Goal: Task Accomplishment & Management: Manage account settings

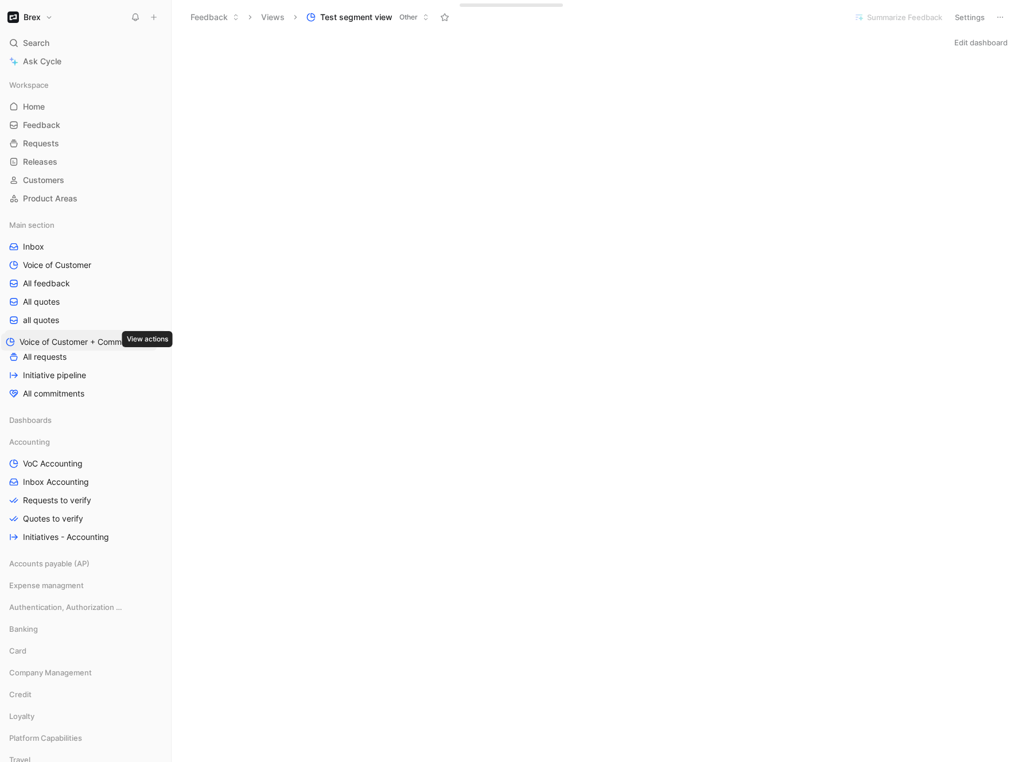
drag, startPoint x: 153, startPoint y: 377, endPoint x: 150, endPoint y: 344, distance: 33.5
click at [150, 344] on div "Workspace Home G then H Feedback G then F Requests G then R Releases G then L C…" at bounding box center [86, 477] width 162 height 803
click at [76, 336] on span "Voice of Customer + Commercial NRR Feedback" at bounding box center [86, 338] width 127 height 11
click at [73, 268] on span "Voice of Customer" at bounding box center [57, 264] width 68 height 11
click at [58, 440] on icon at bounding box center [57, 442] width 8 height 8
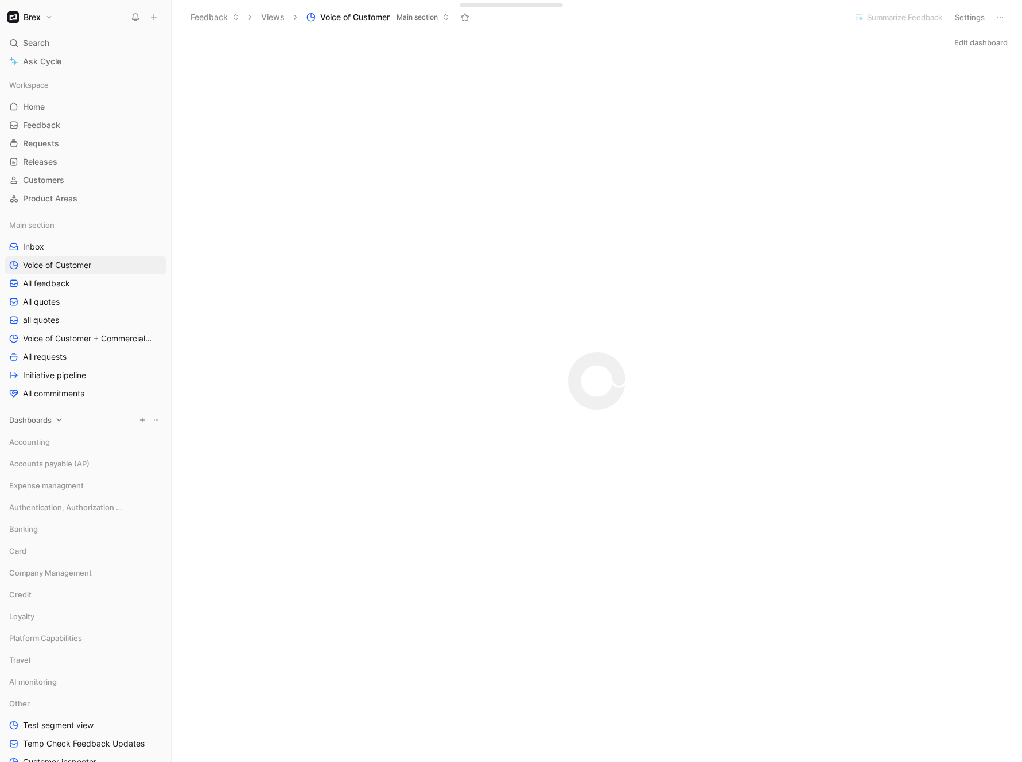
click at [54, 419] on div "Dashboards" at bounding box center [86, 419] width 162 height 17
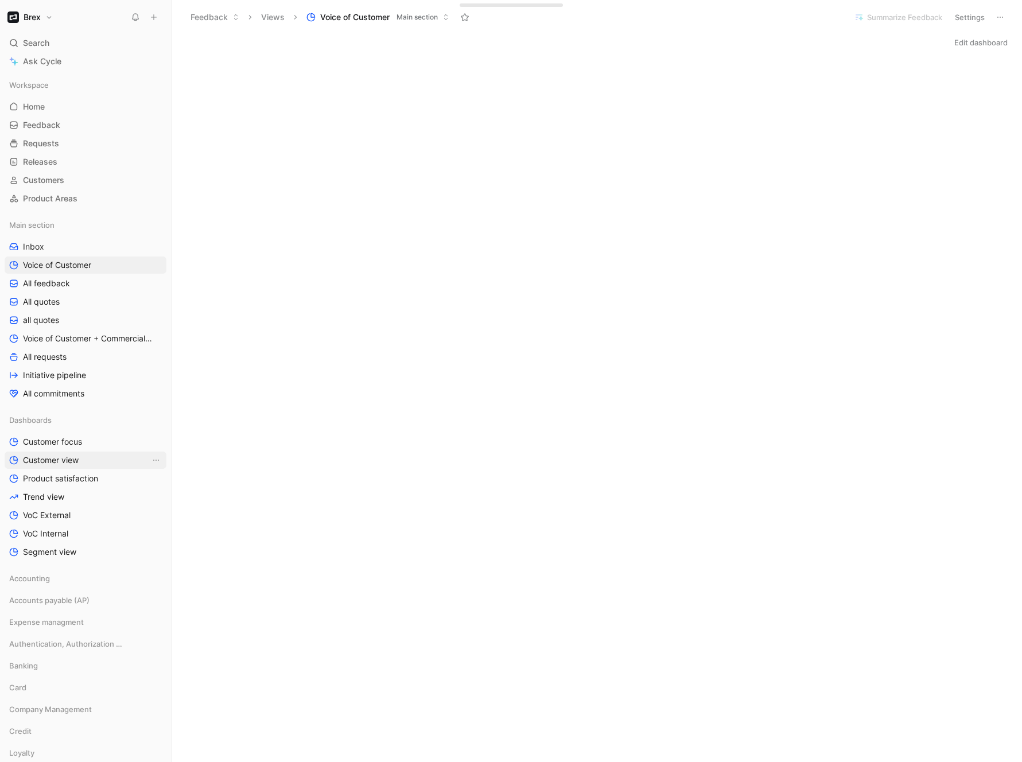
click at [56, 458] on span "Customer view" at bounding box center [51, 459] width 56 height 11
click at [68, 439] on span "Customer focus" at bounding box center [52, 441] width 59 height 11
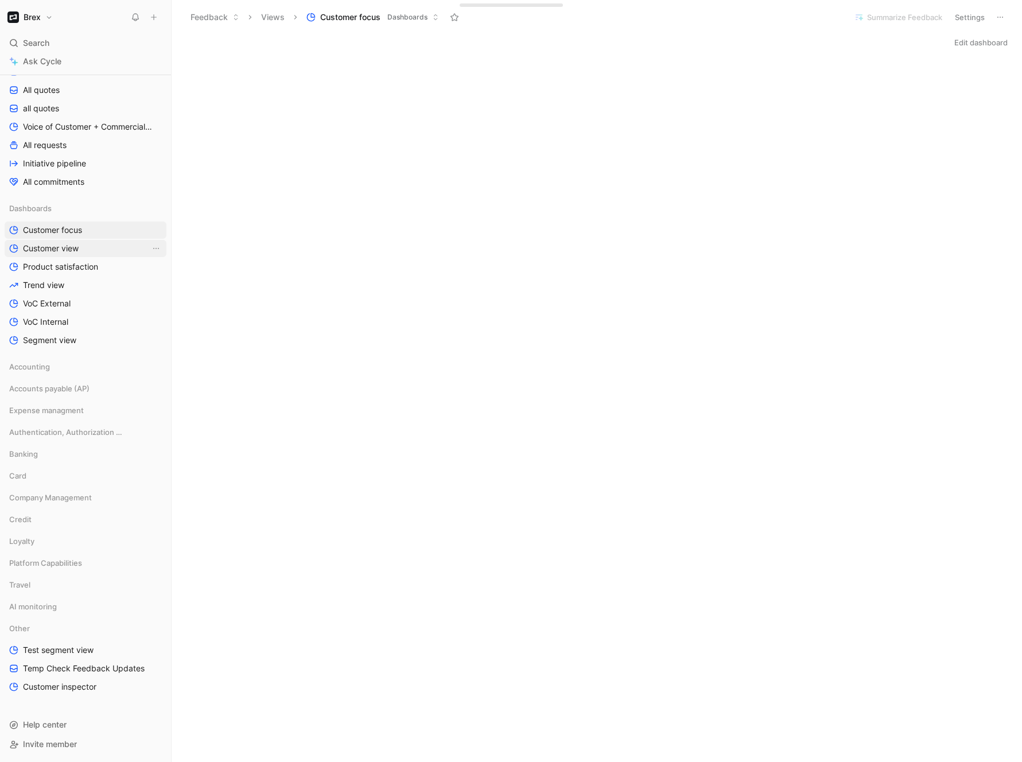
click at [53, 246] on span "Customer view" at bounding box center [51, 248] width 56 height 11
click at [64, 269] on span "Product satisfaction" at bounding box center [60, 266] width 75 height 11
click at [63, 282] on span "Trend view" at bounding box center [43, 284] width 41 height 11
click at [46, 340] on span "Segment view" at bounding box center [49, 339] width 53 height 11
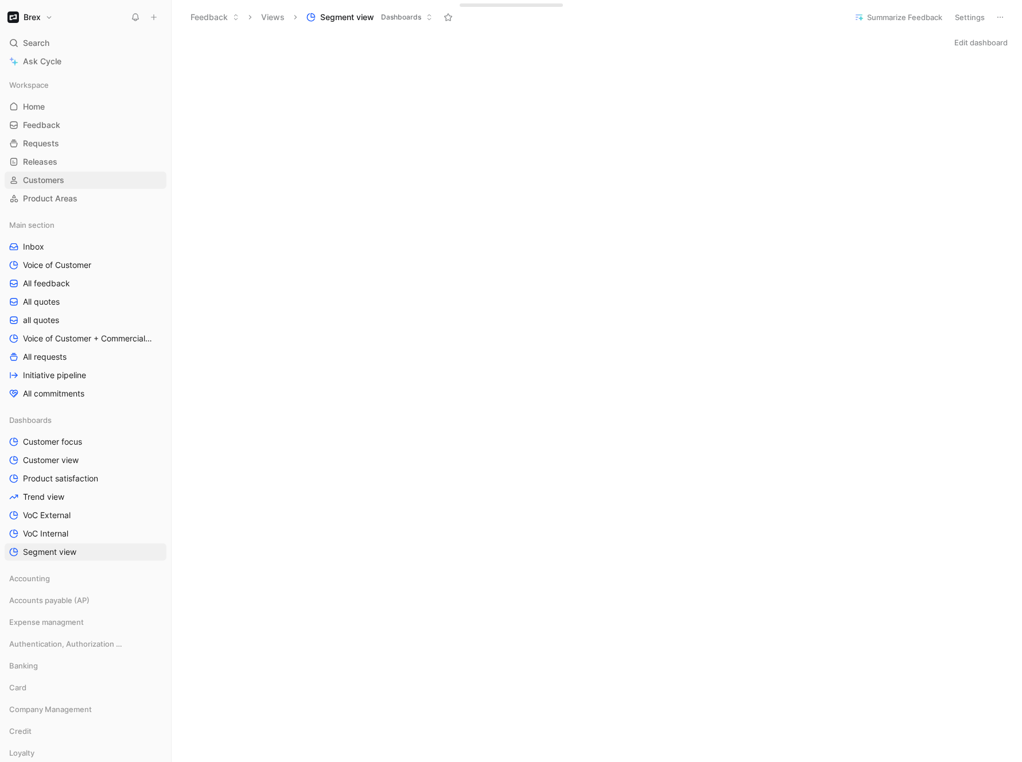
click at [47, 178] on span "Customers" at bounding box center [43, 179] width 41 height 11
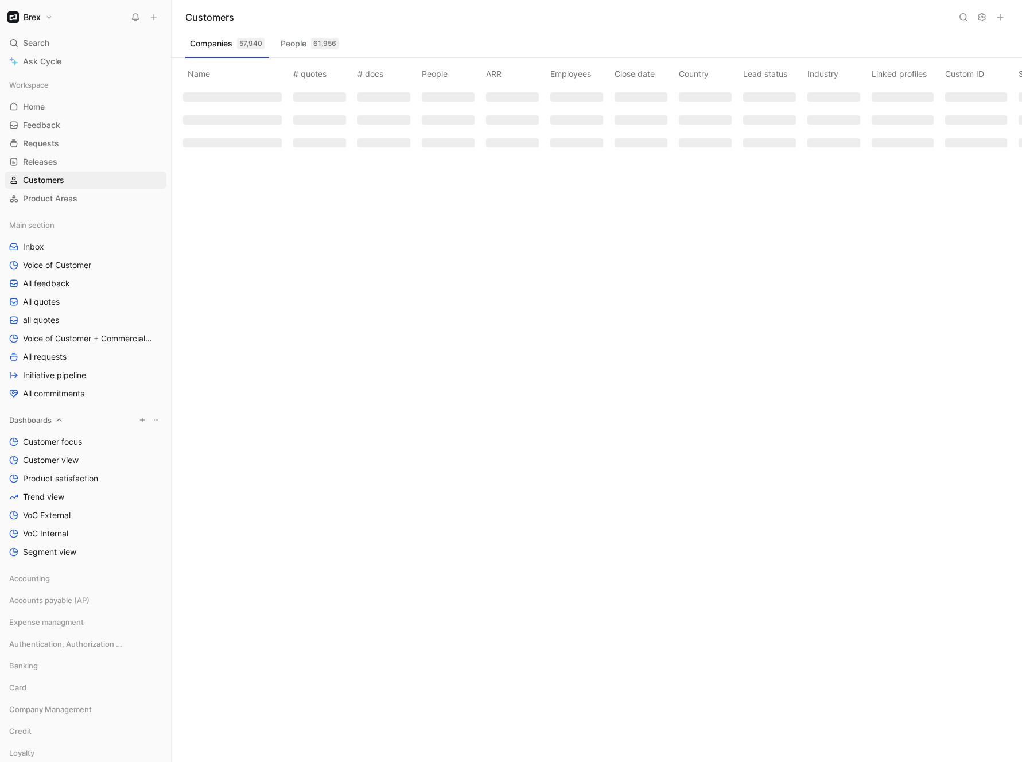
click at [56, 427] on div "Dashboards" at bounding box center [86, 419] width 162 height 17
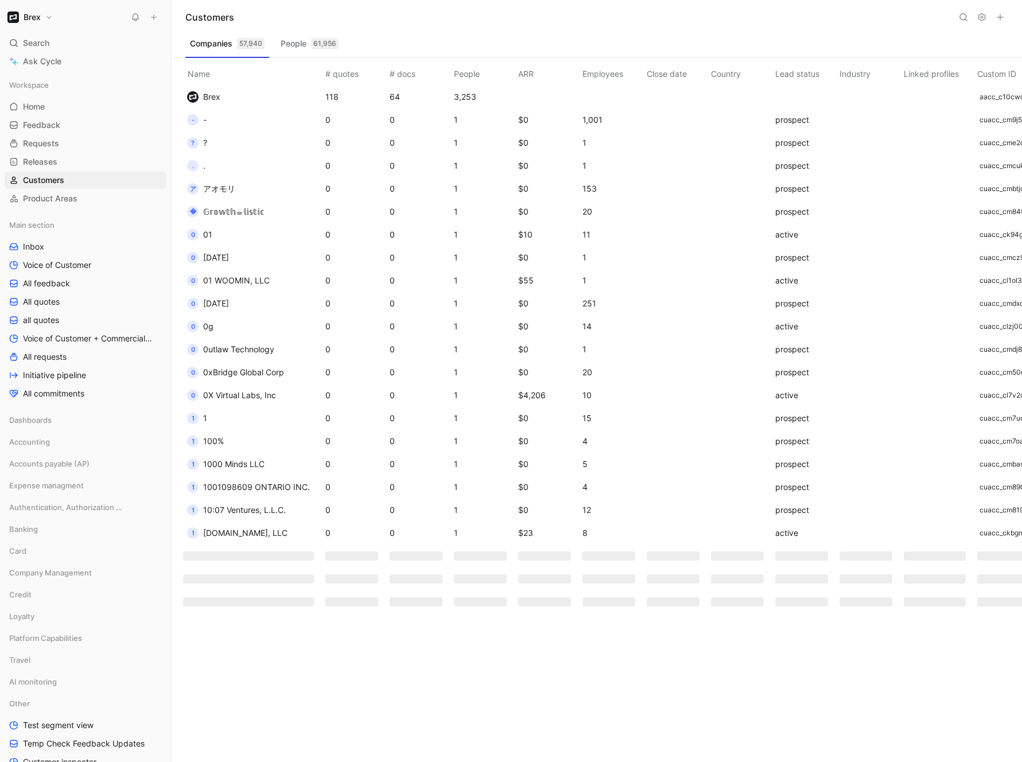
click at [962, 17] on icon at bounding box center [963, 17] width 9 height 9
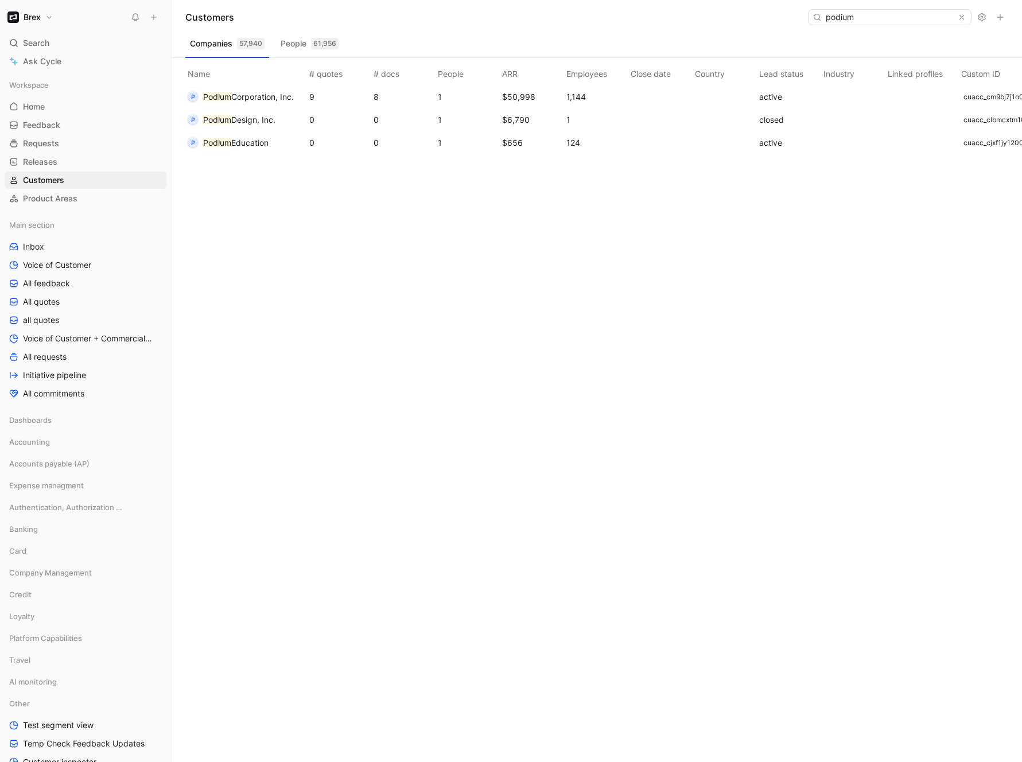
type input "podium"
click at [220, 102] on span "Podium Corporation, Inc." at bounding box center [248, 97] width 91 height 14
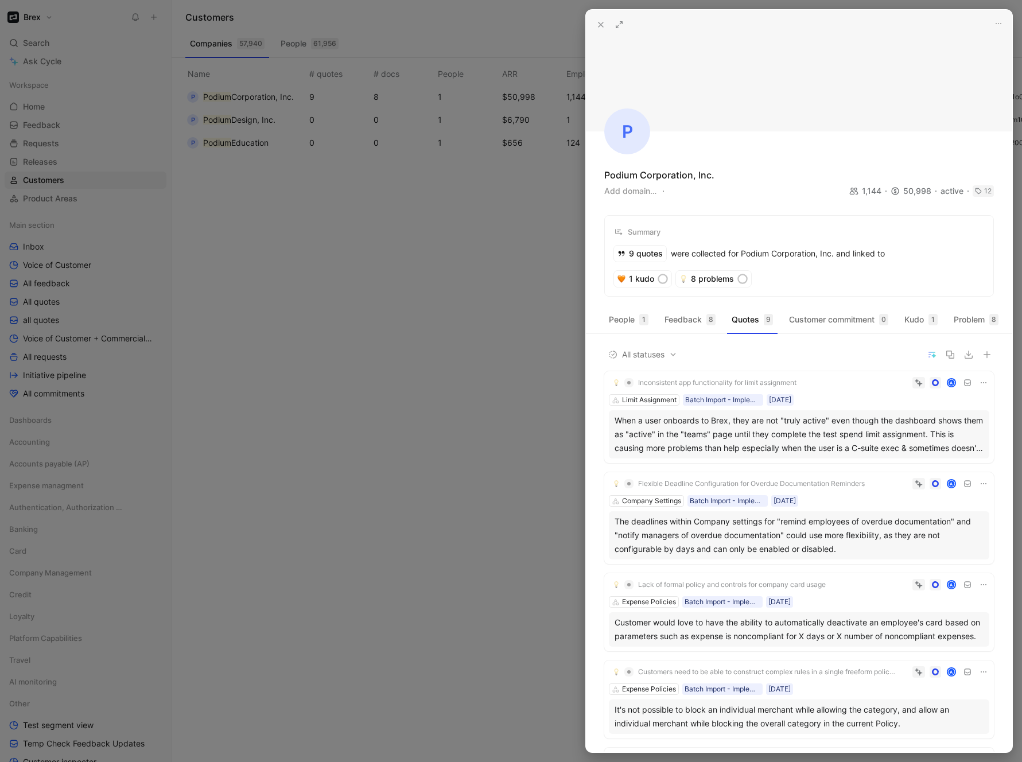
click at [836, 400] on div "Limit Assignment Batch Import - Implementation 29/07/2025" at bounding box center [799, 399] width 380 height 11
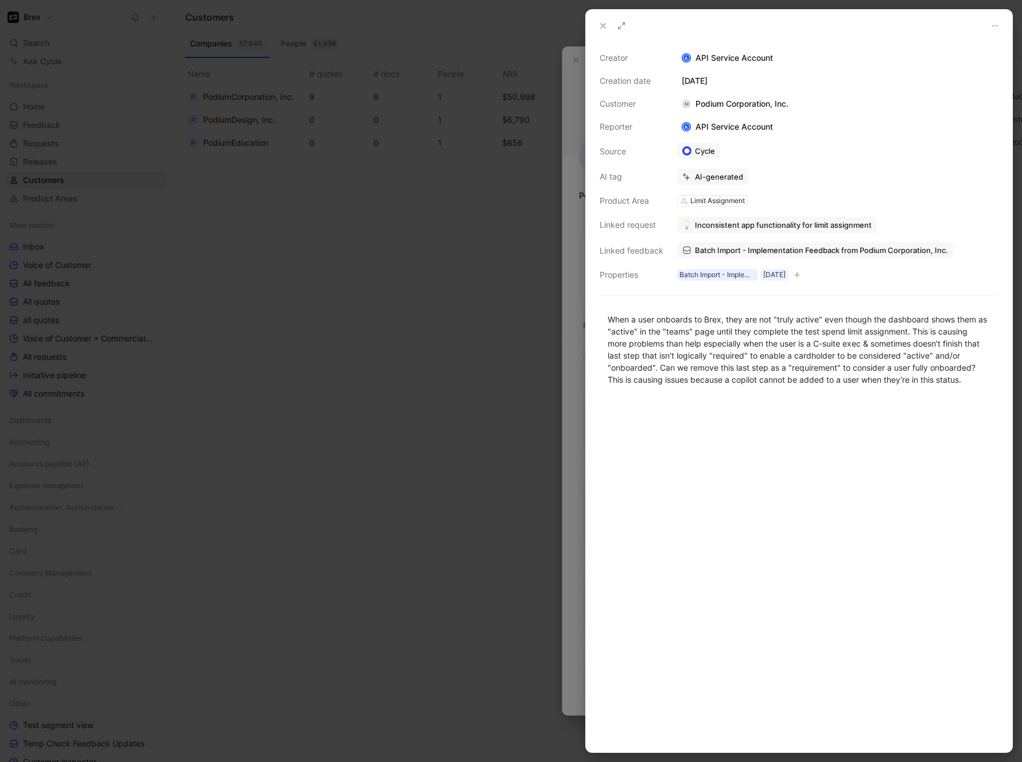
click at [603, 28] on icon at bounding box center [602, 25] width 9 height 9
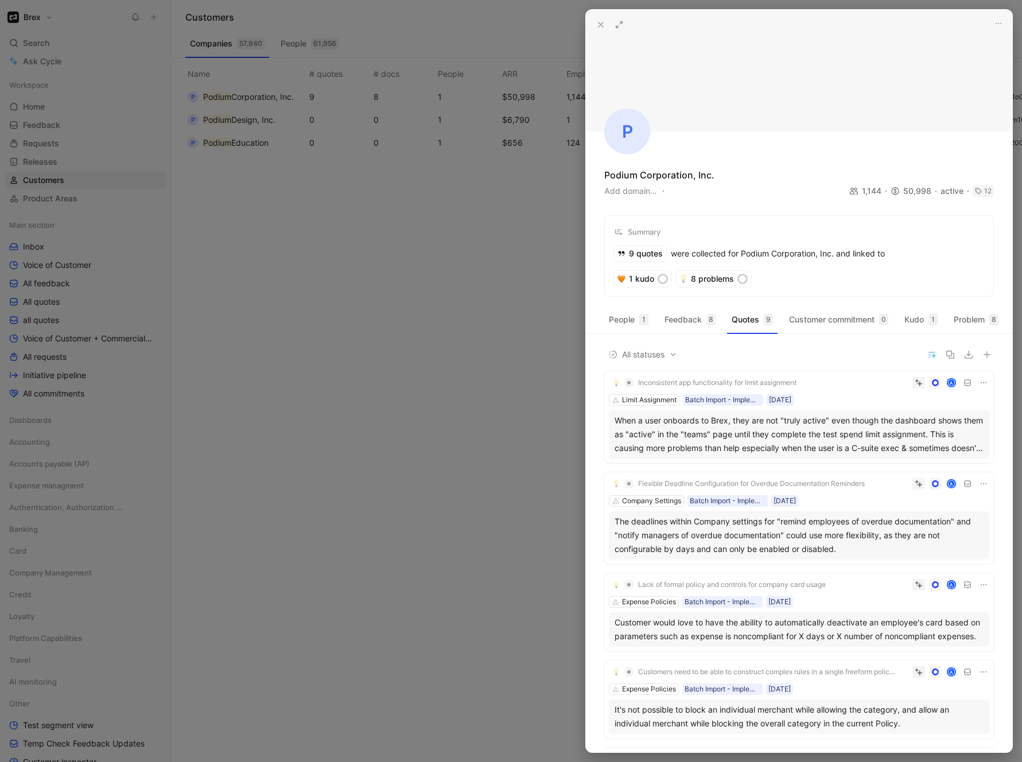
click at [598, 26] on icon at bounding box center [600, 24] width 9 height 9
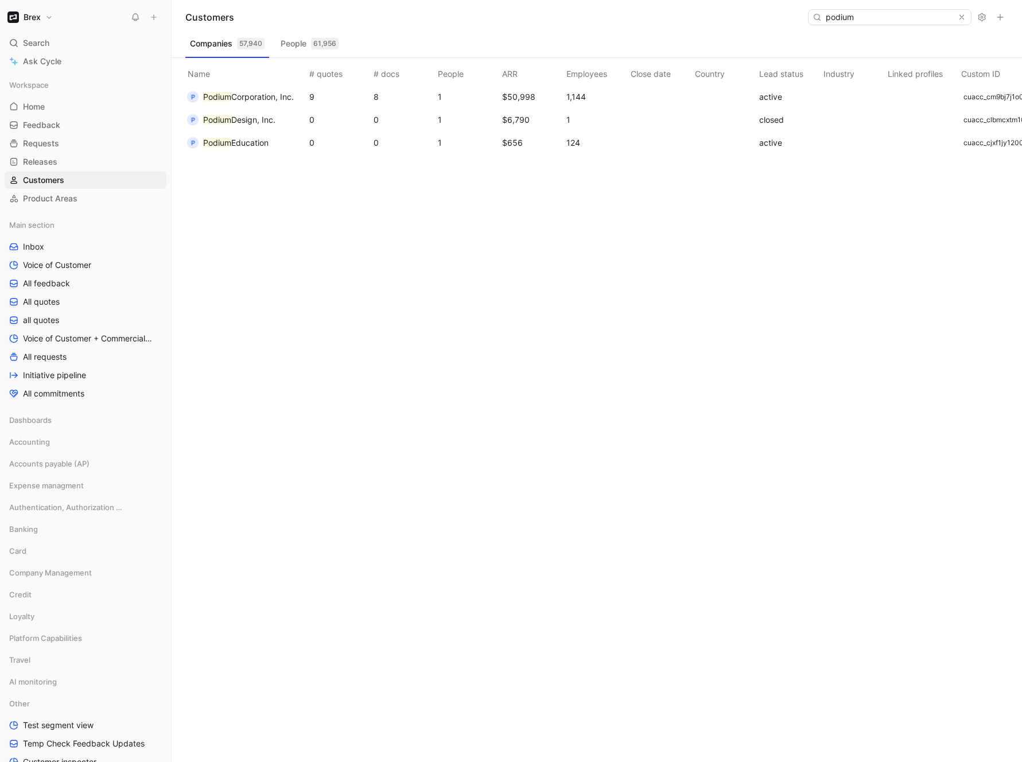
click at [357, 338] on div "Name # quotes # docs People ARR Employees Close date Country Lead status Indust…" at bounding box center [601, 410] width 841 height 704
click at [73, 306] on link "All quotes" at bounding box center [86, 301] width 162 height 17
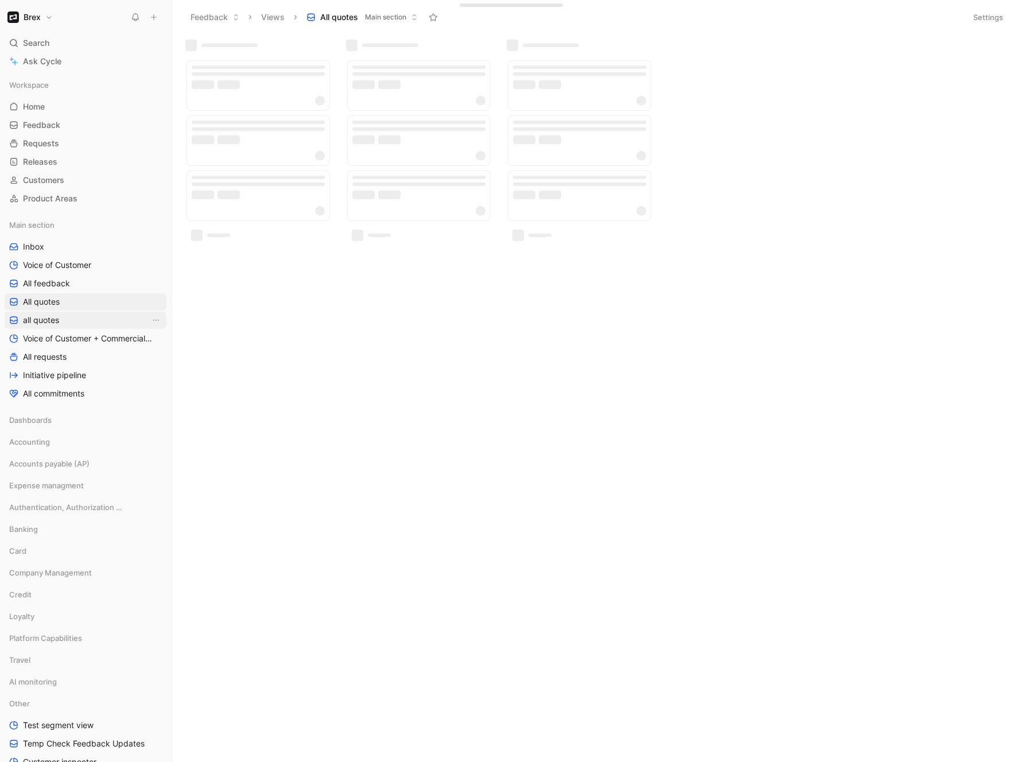
click at [59, 316] on span "all quotes" at bounding box center [41, 319] width 36 height 11
click at [75, 338] on span "Voice of Customer + Commercial NRR Feedback" at bounding box center [86, 338] width 127 height 11
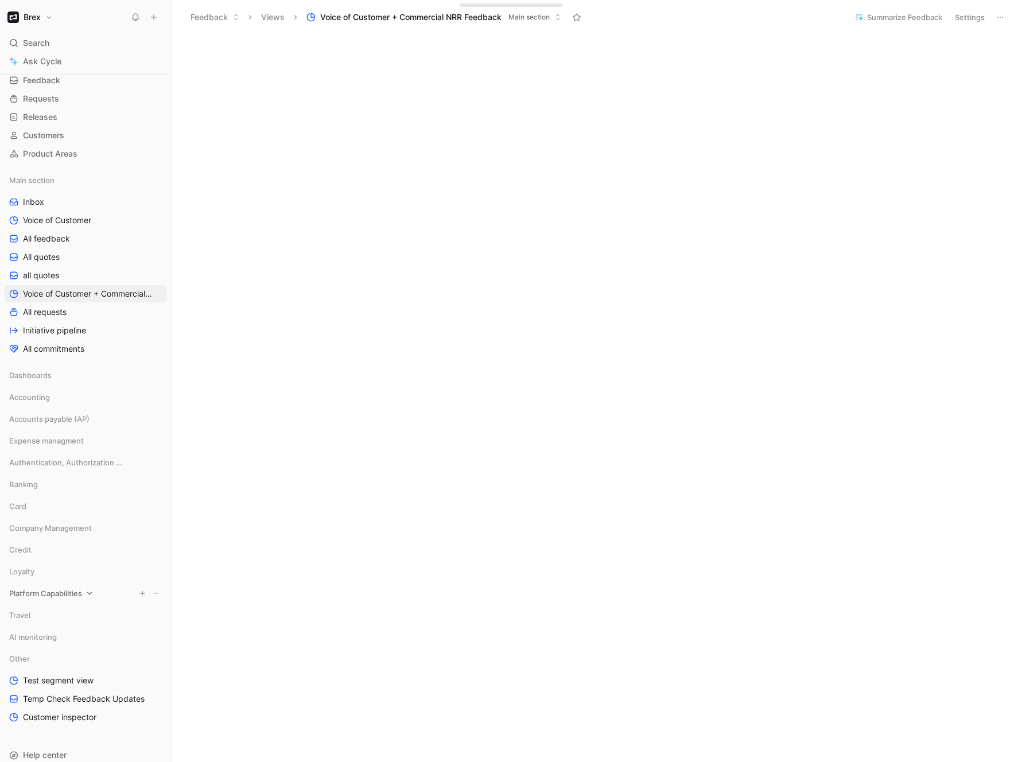
scroll to position [75, 0]
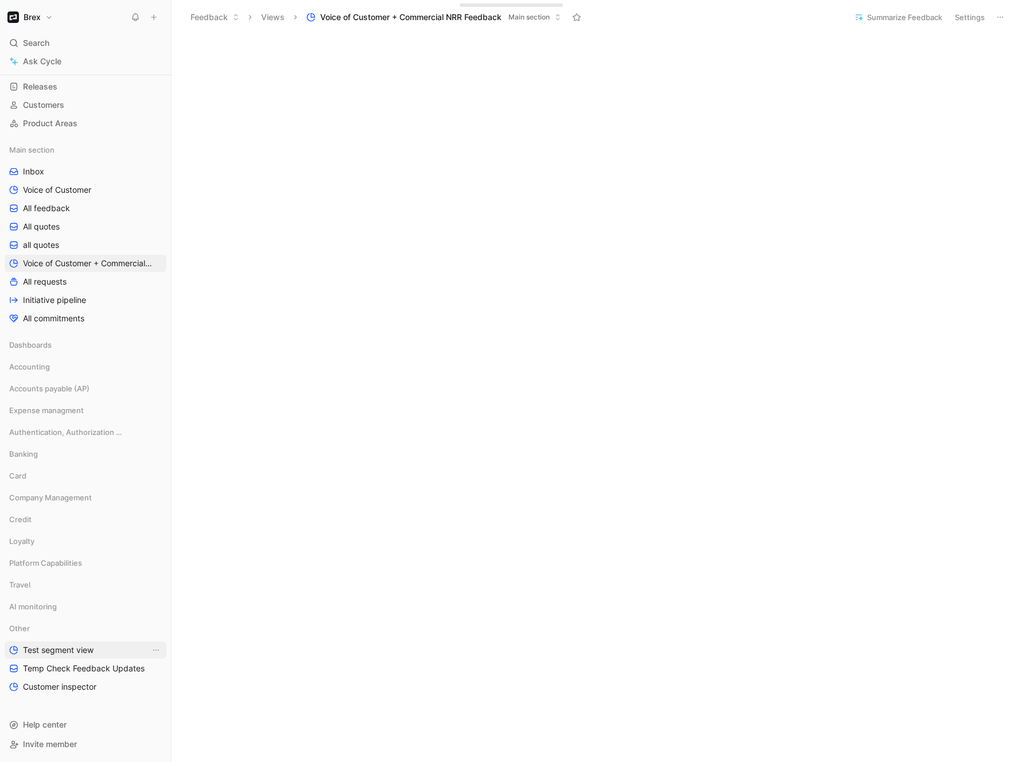
click at [45, 648] on span "Test segment view" at bounding box center [58, 649] width 71 height 11
click at [60, 684] on span "Customer inspector" at bounding box center [59, 686] width 73 height 11
click at [40, 189] on span "Voice of Customer" at bounding box center [57, 191] width 68 height 11
click at [92, 264] on span "Voice of Customer + Commercial NRR Feedback" at bounding box center [86, 265] width 127 height 11
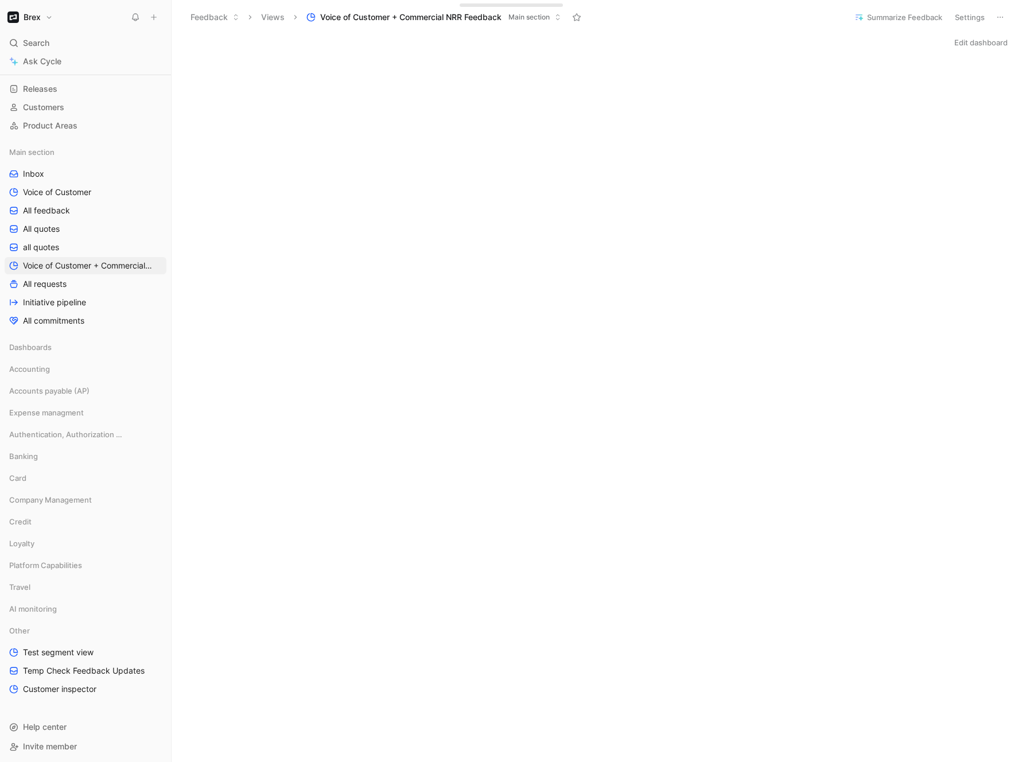
click at [997, 21] on icon at bounding box center [999, 17] width 9 height 9
drag, startPoint x: 921, startPoint y: 20, endPoint x: 761, endPoint y: 34, distance: 160.1
click at [761, 34] on header "Feedback Views Voice of Customer + Commercial NRR Feedback Main section Summari…" at bounding box center [597, 17] width 850 height 34
click at [973, 18] on button "Settings" at bounding box center [969, 17] width 40 height 16
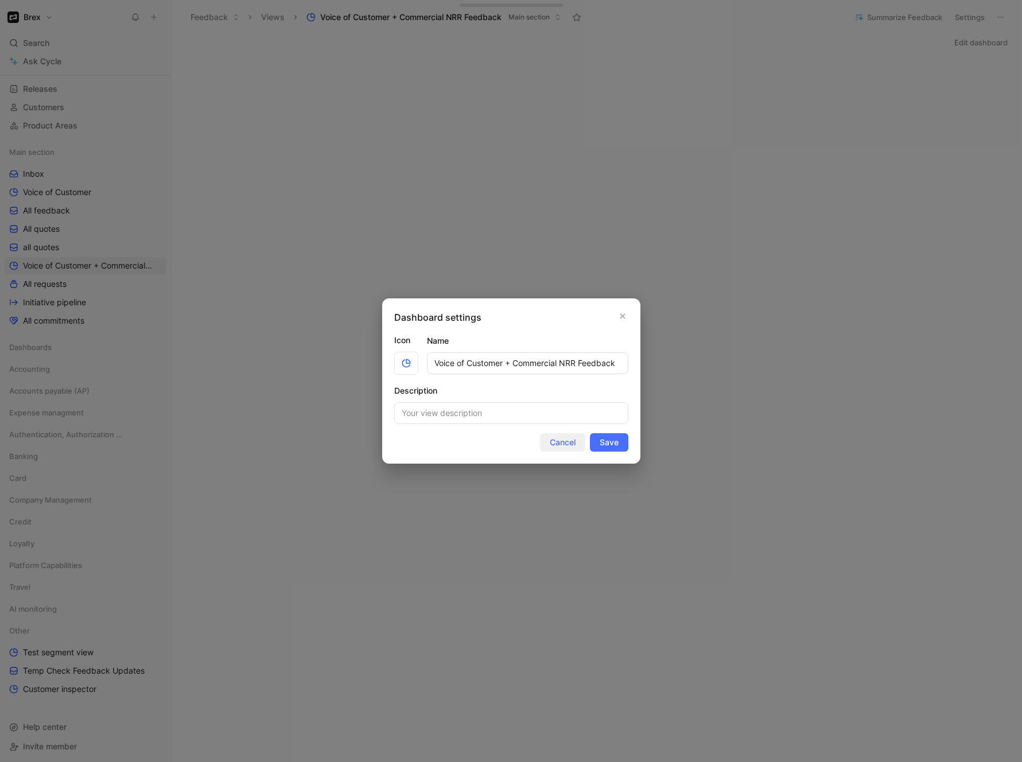
click at [570, 441] on span "Cancel" at bounding box center [563, 442] width 26 height 14
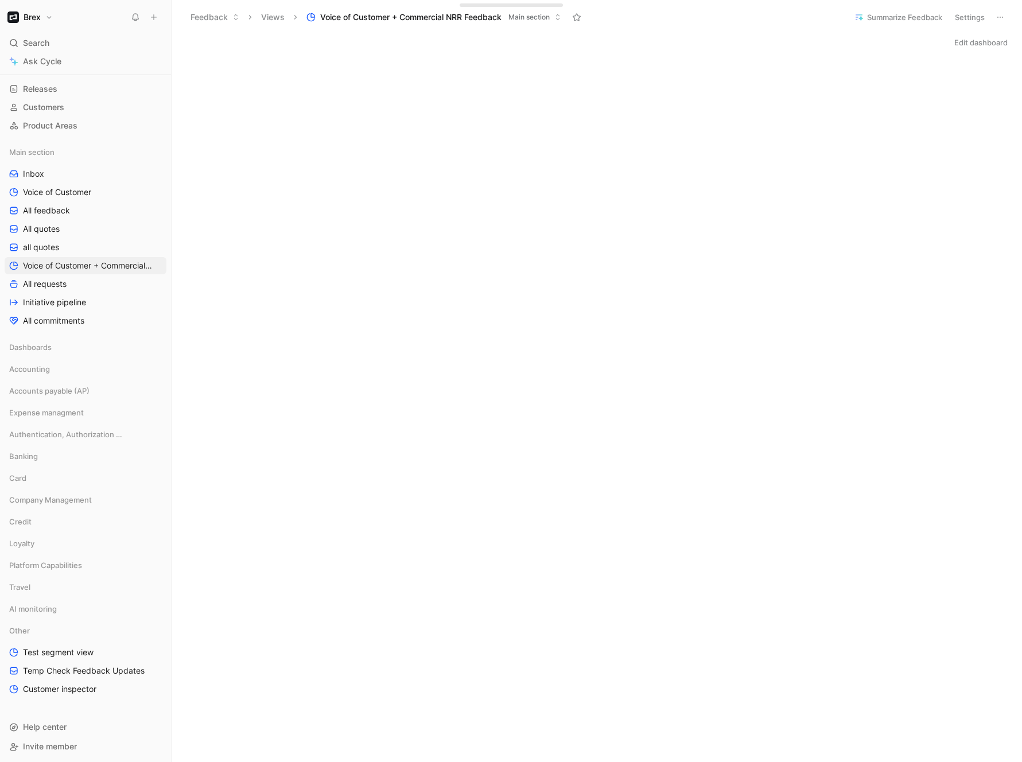
click at [1002, 14] on icon at bounding box center [999, 17] width 9 height 9
drag, startPoint x: 67, startPoint y: 268, endPoint x: 68, endPoint y: 212, distance: 56.2
click at [68, 212] on div "Workspace Home G then H Feedback G then F Requests G then R Releases G then L C…" at bounding box center [86, 354] width 162 height 703
click at [58, 349] on icon at bounding box center [59, 347] width 8 height 8
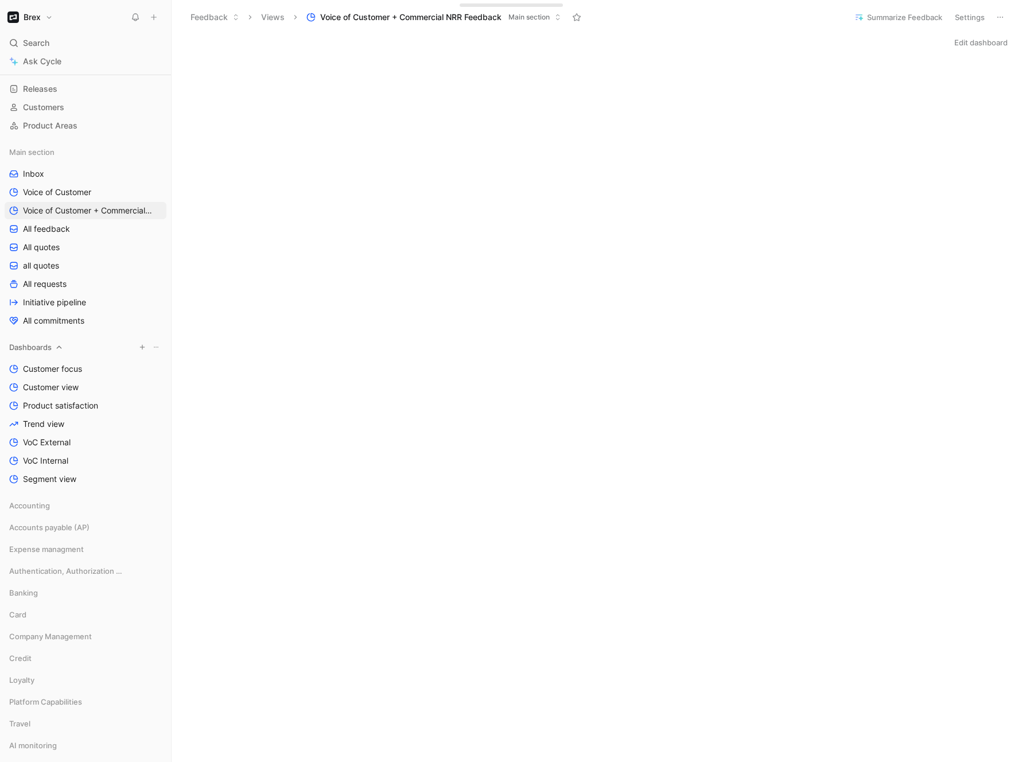
click at [58, 349] on icon at bounding box center [59, 347] width 8 height 8
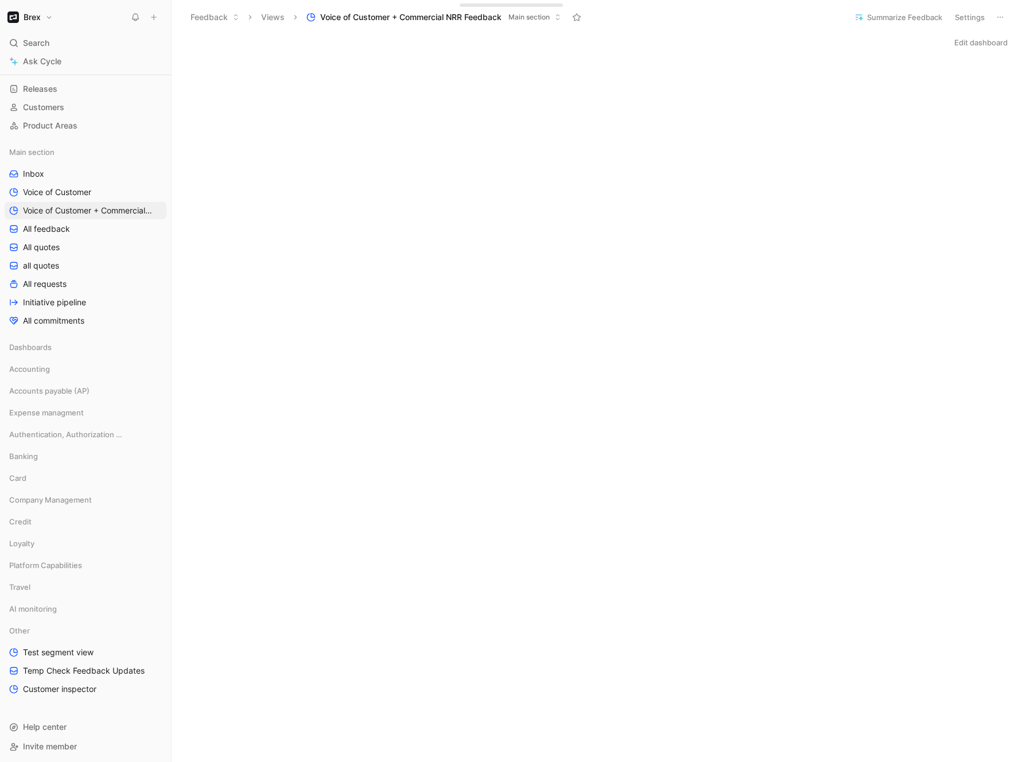
click at [435, 17] on span "Voice of Customer + Commercial NRR Feedback" at bounding box center [410, 16] width 181 height 11
drag, startPoint x: 508, startPoint y: 18, endPoint x: 351, endPoint y: 15, distance: 157.2
drag, startPoint x: 635, startPoint y: 20, endPoint x: 321, endPoint y: 18, distance: 313.2
click at [321, 18] on div "Feedback Views Voice of Customer + Commercial NRR Feedback Main section" at bounding box center [512, 17] width 657 height 20
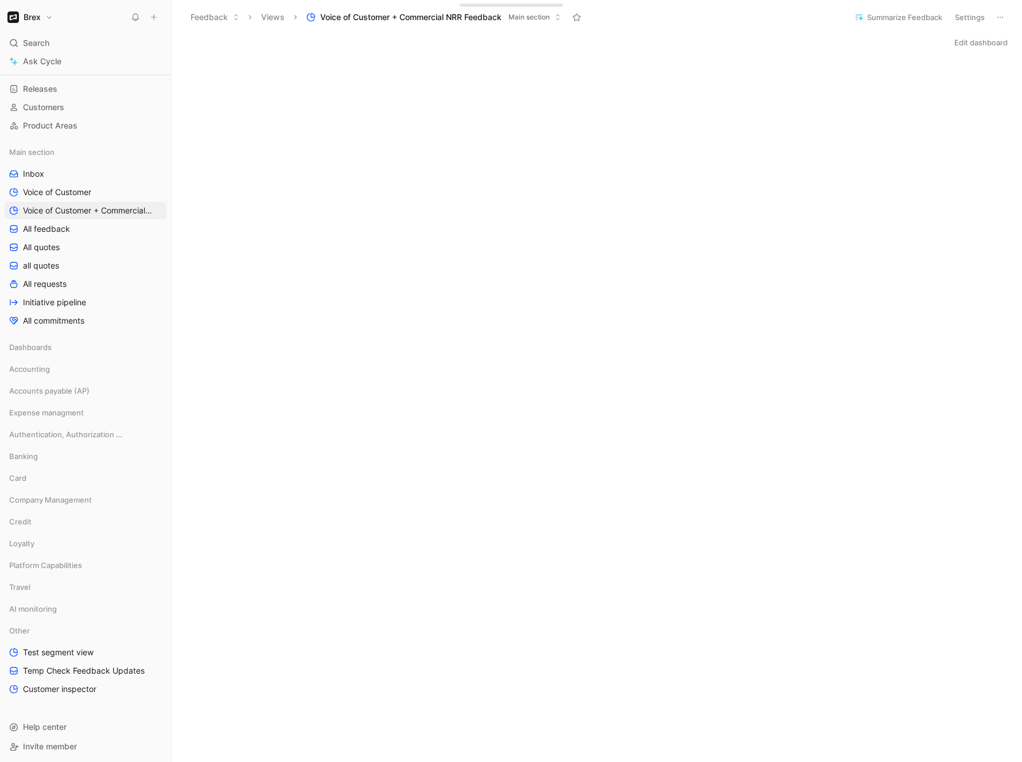
copy div "Voice of Customer + Commercial NRR Feedback Main section"
drag, startPoint x: 648, startPoint y: 28, endPoint x: 320, endPoint y: 17, distance: 328.4
click at [320, 17] on header "Feedback Views Voice of Customer + Commercial NRR Feedback Main section Summari…" at bounding box center [597, 17] width 850 height 34
copy div "Voice of Customer + Commercial NRR Feedback Main section"
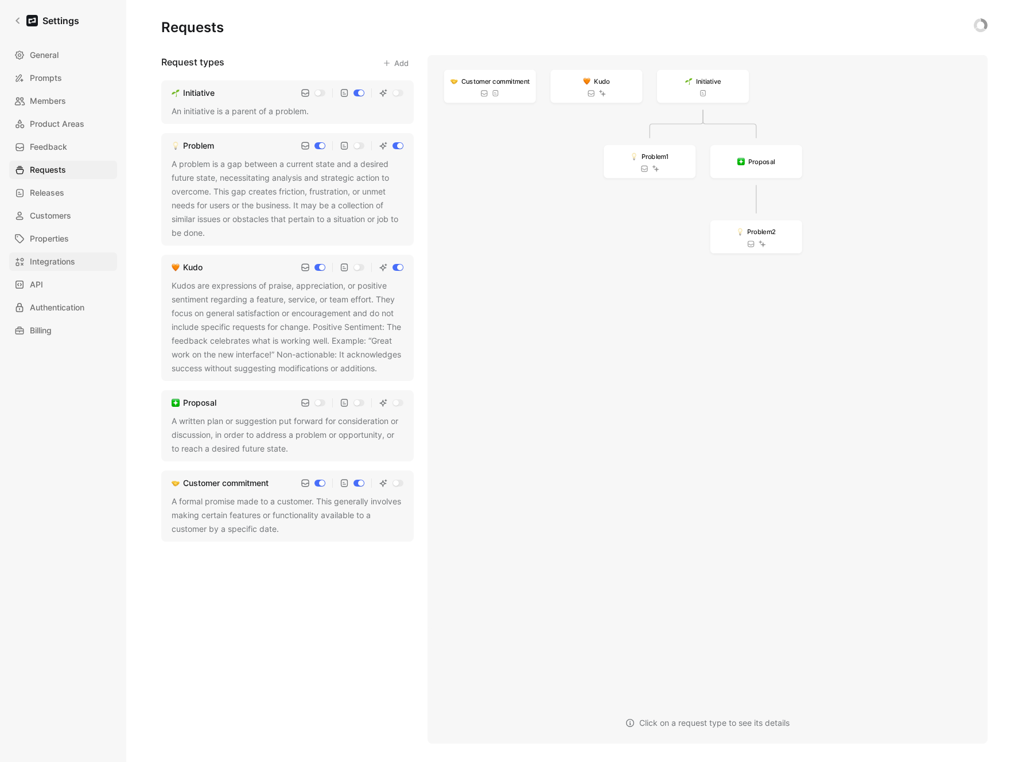
click at [55, 258] on span "Integrations" at bounding box center [52, 262] width 45 height 14
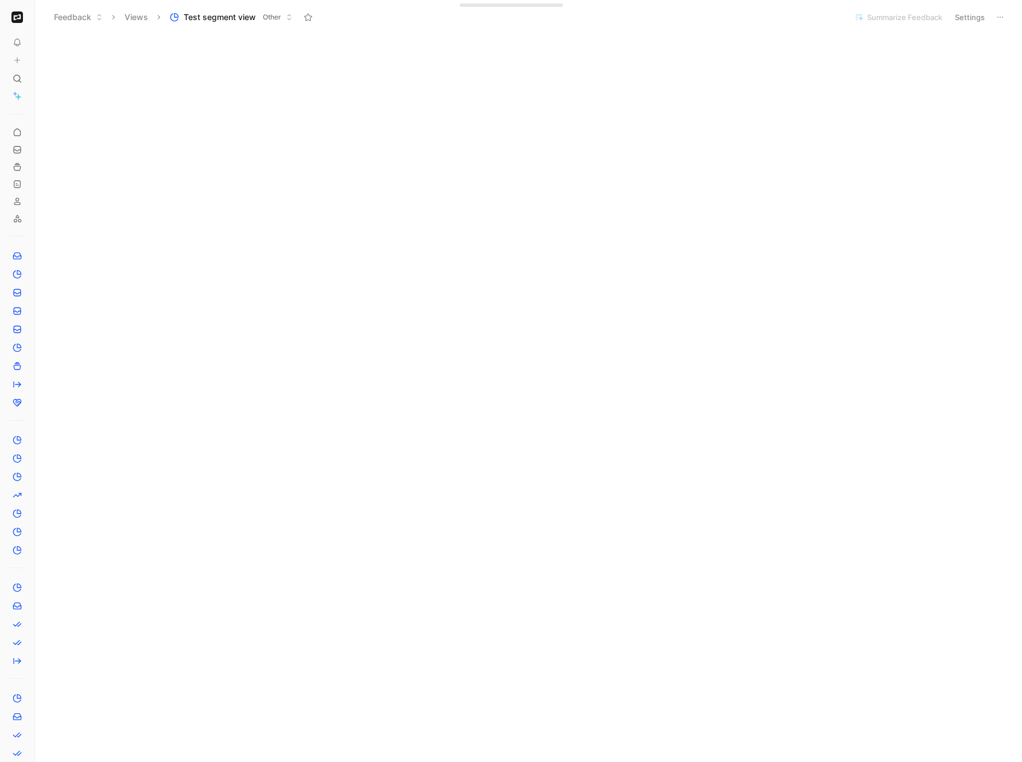
scroll to position [45, 0]
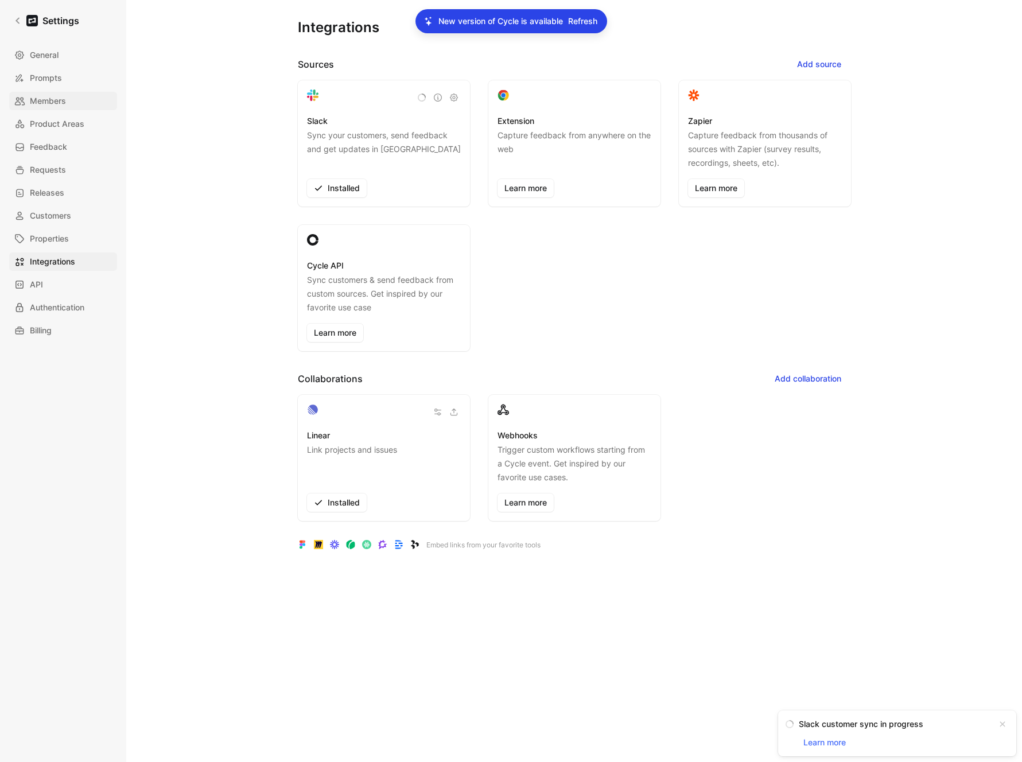
click at [47, 103] on span "Members" at bounding box center [48, 101] width 36 height 14
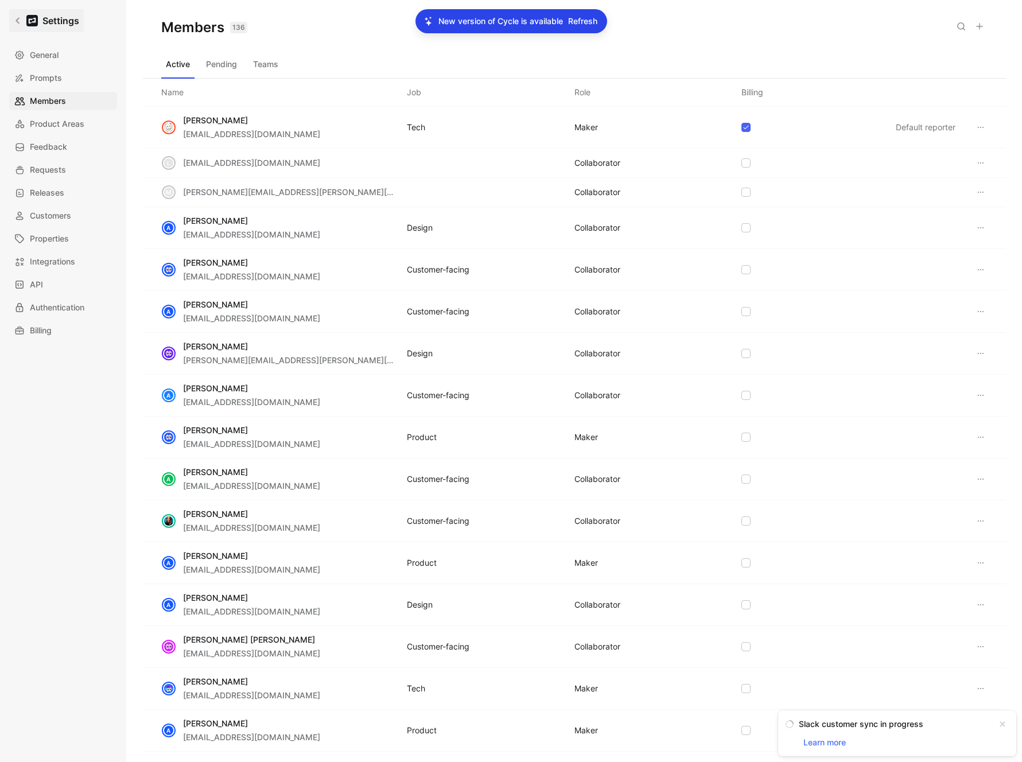
click at [15, 14] on link "Settings" at bounding box center [46, 20] width 75 height 23
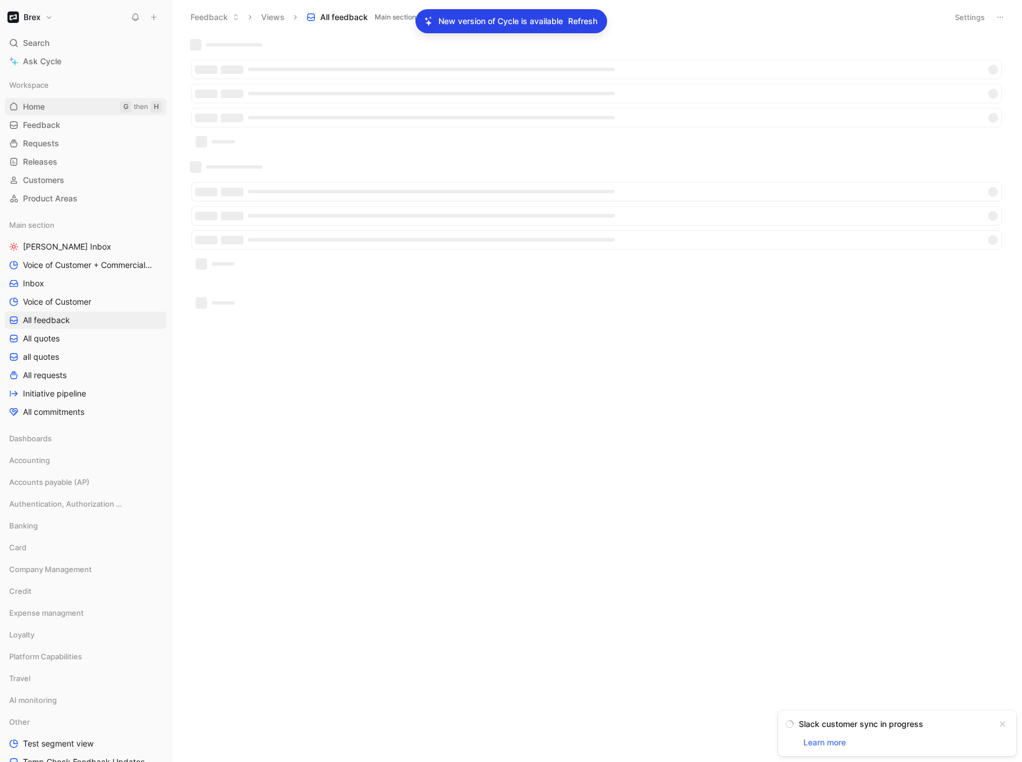
click at [31, 99] on link "Home G then H" at bounding box center [86, 106] width 162 height 17
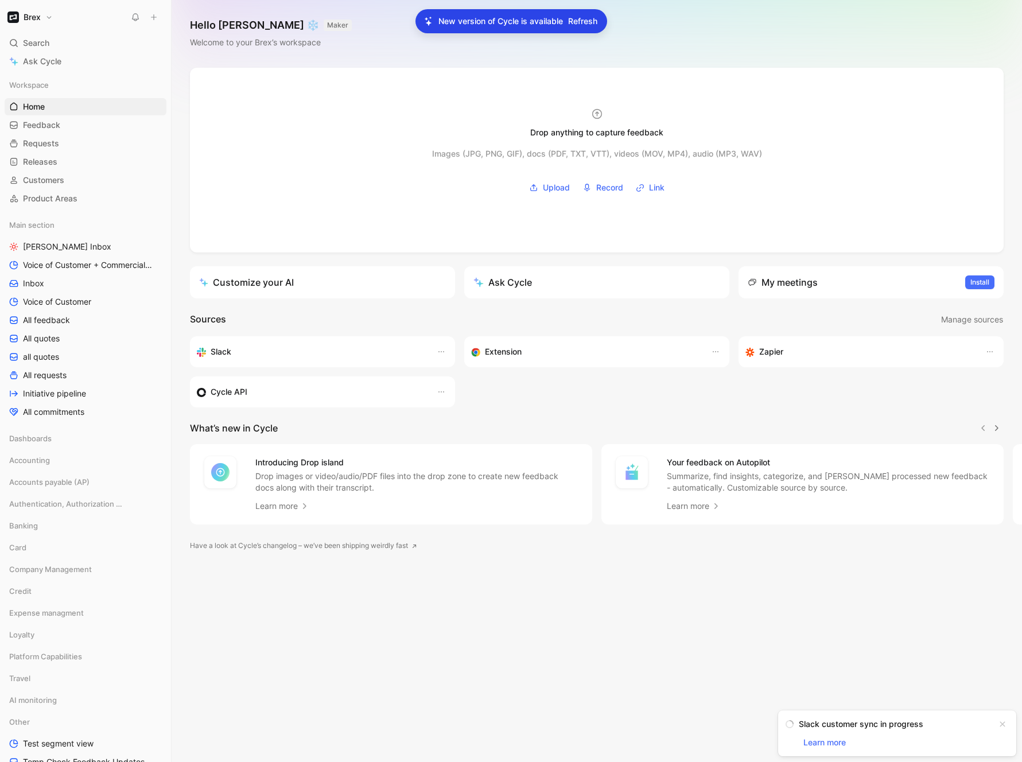
click at [589, 22] on span "Refresh" at bounding box center [582, 21] width 29 height 14
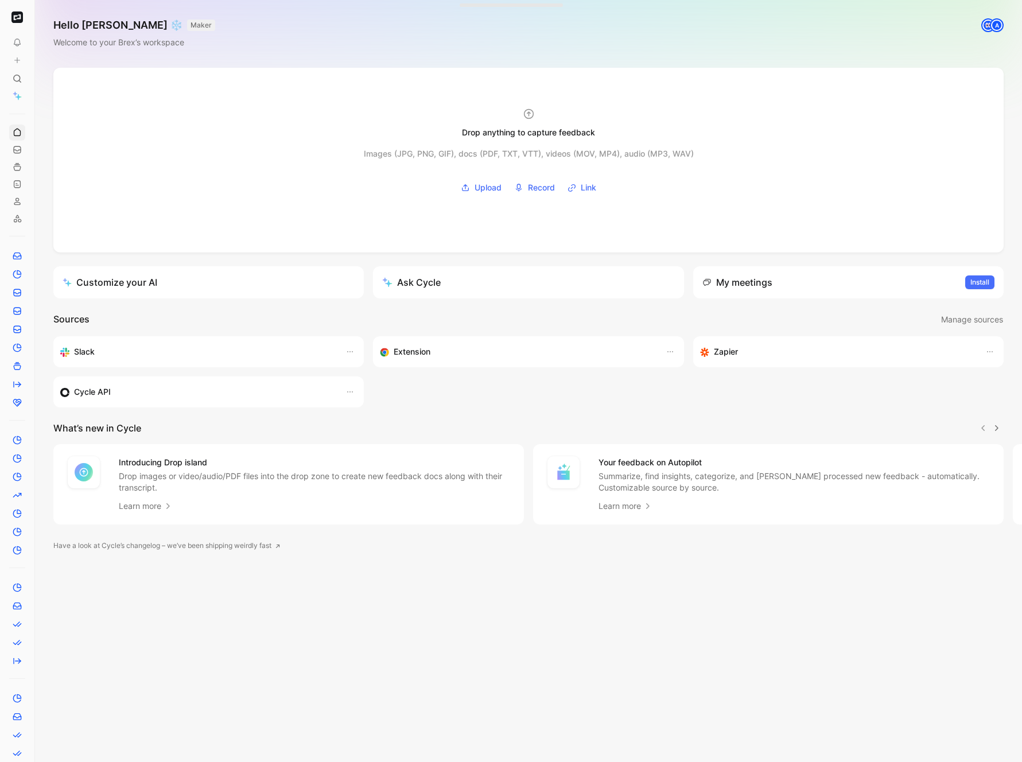
click at [17, 13] on img "button" at bounding box center [16, 16] width 11 height 11
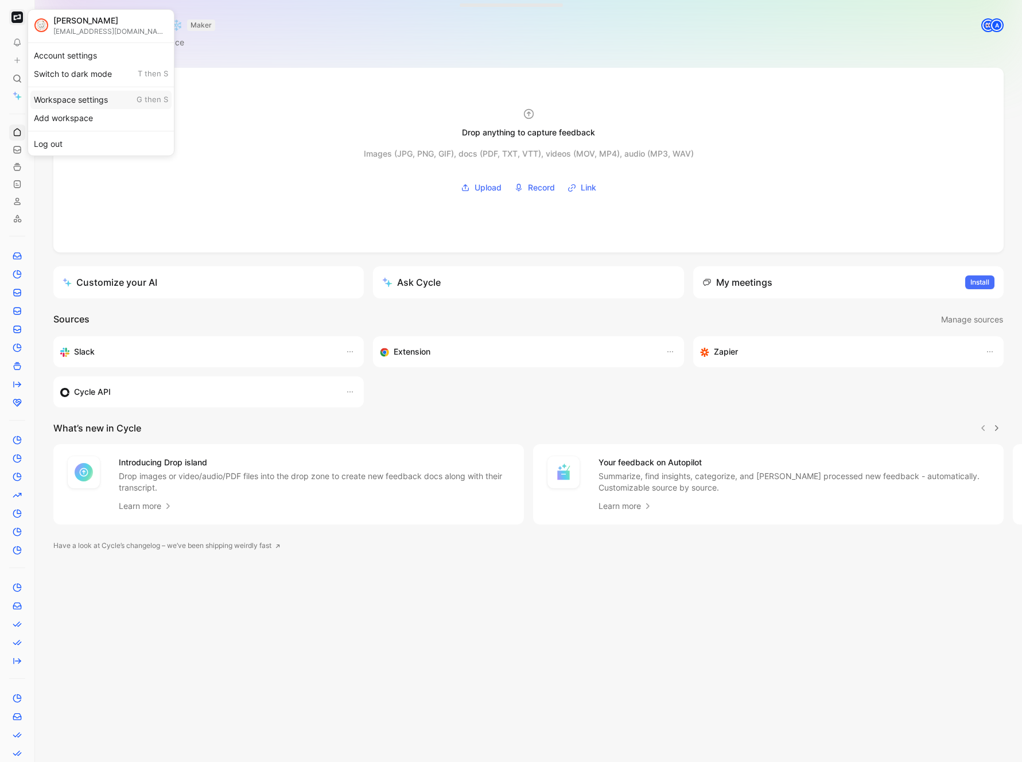
click at [61, 100] on div "Workspace settings G then S" at bounding box center [100, 100] width 141 height 18
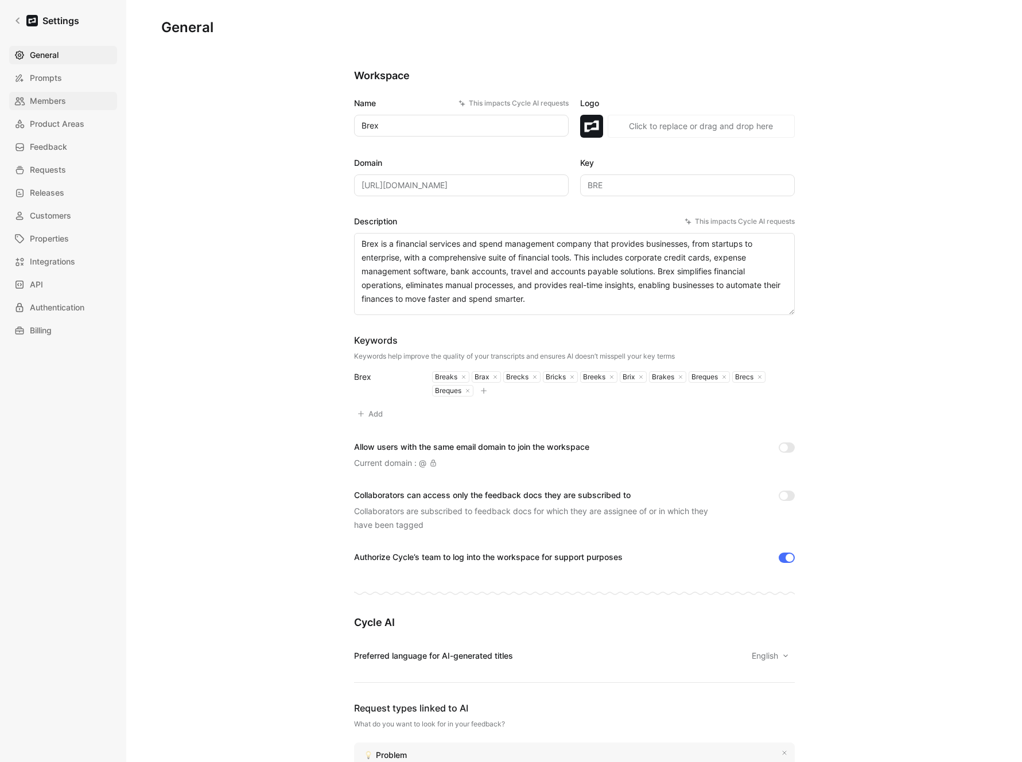
click at [57, 97] on span "Members" at bounding box center [48, 101] width 36 height 14
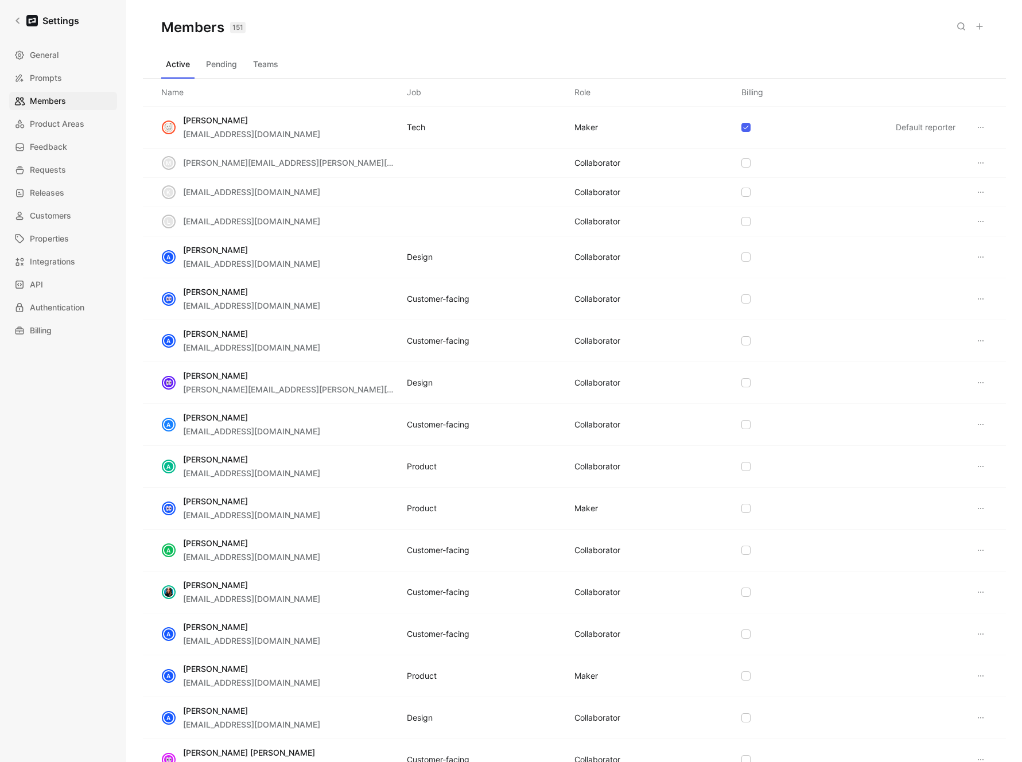
click at [975, 22] on icon at bounding box center [979, 26] width 9 height 9
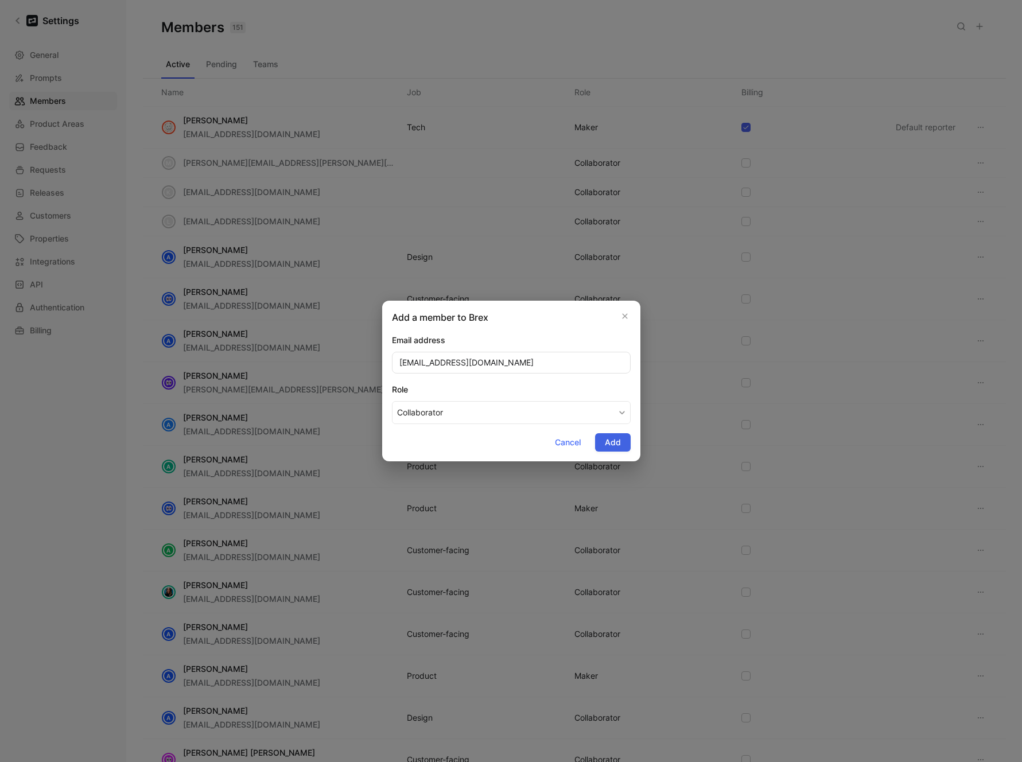
type input "[EMAIL_ADDRESS][DOMAIN_NAME]"
click at [616, 443] on span "Add" at bounding box center [613, 442] width 16 height 14
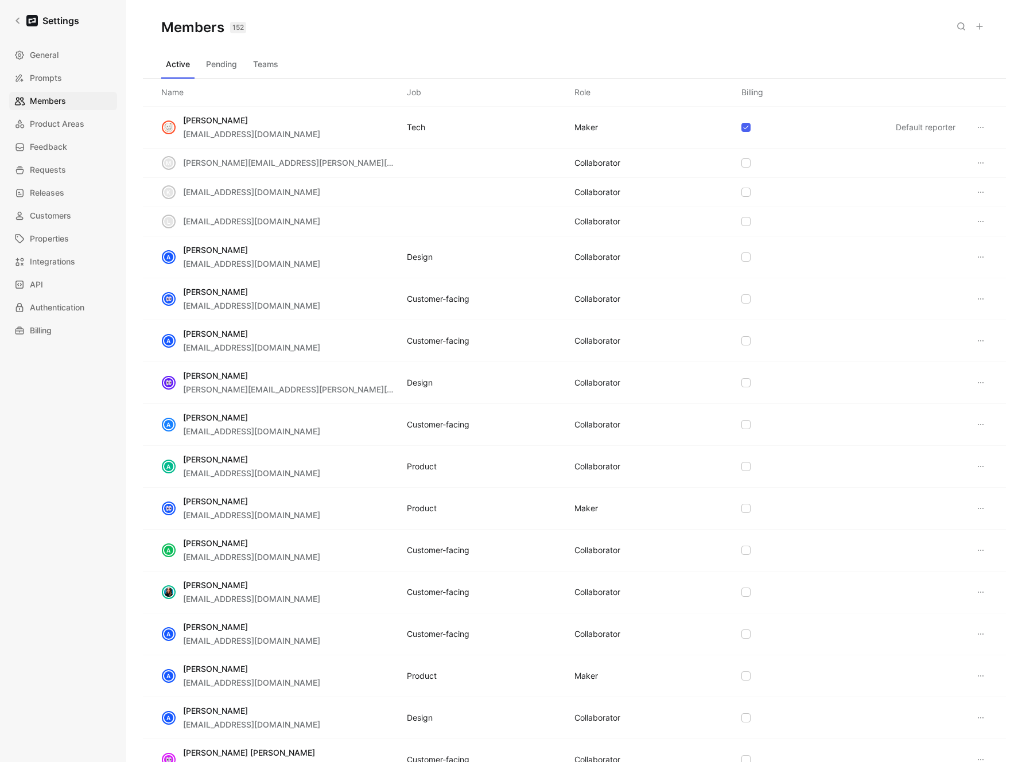
click at [264, 65] on button "Teams" at bounding box center [265, 64] width 34 height 18
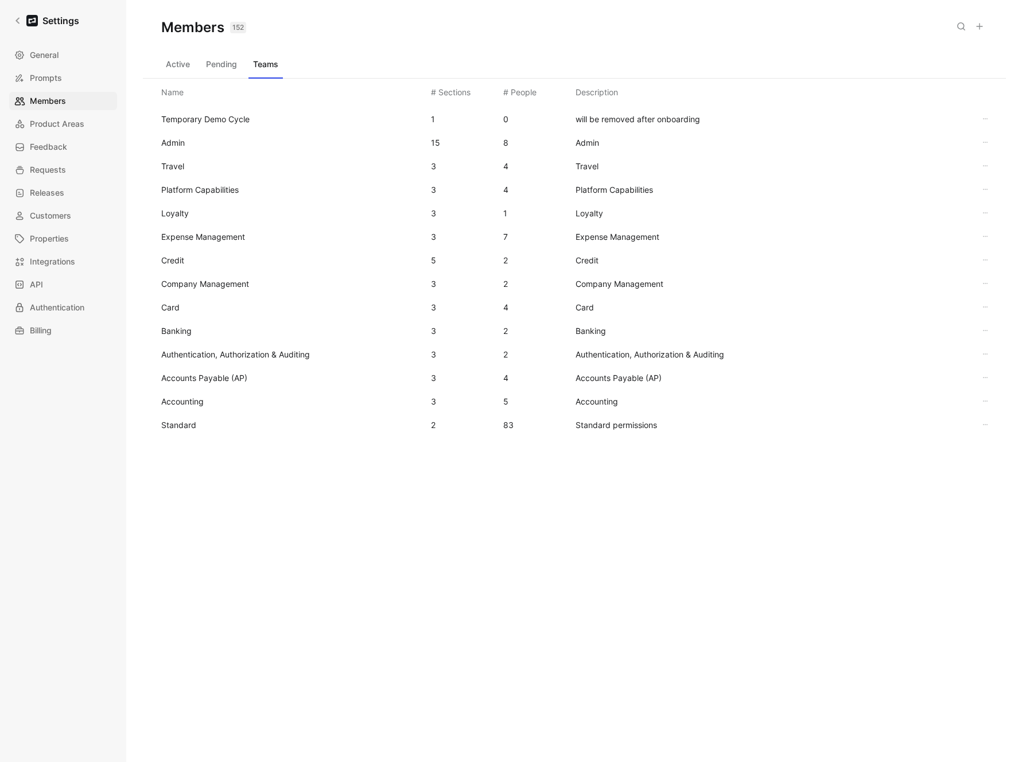
click at [193, 415] on div "Standard 2 83 Standard permissions" at bounding box center [574, 425] width 844 height 24
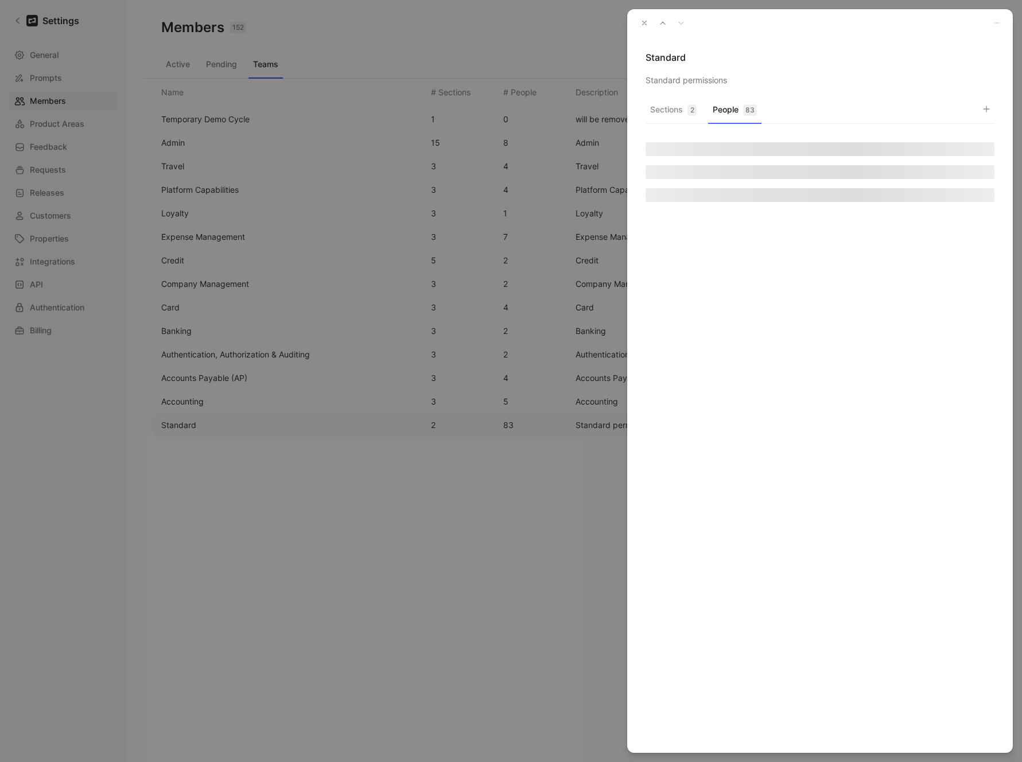
click at [741, 113] on button "People 83" at bounding box center [734, 113] width 53 height 22
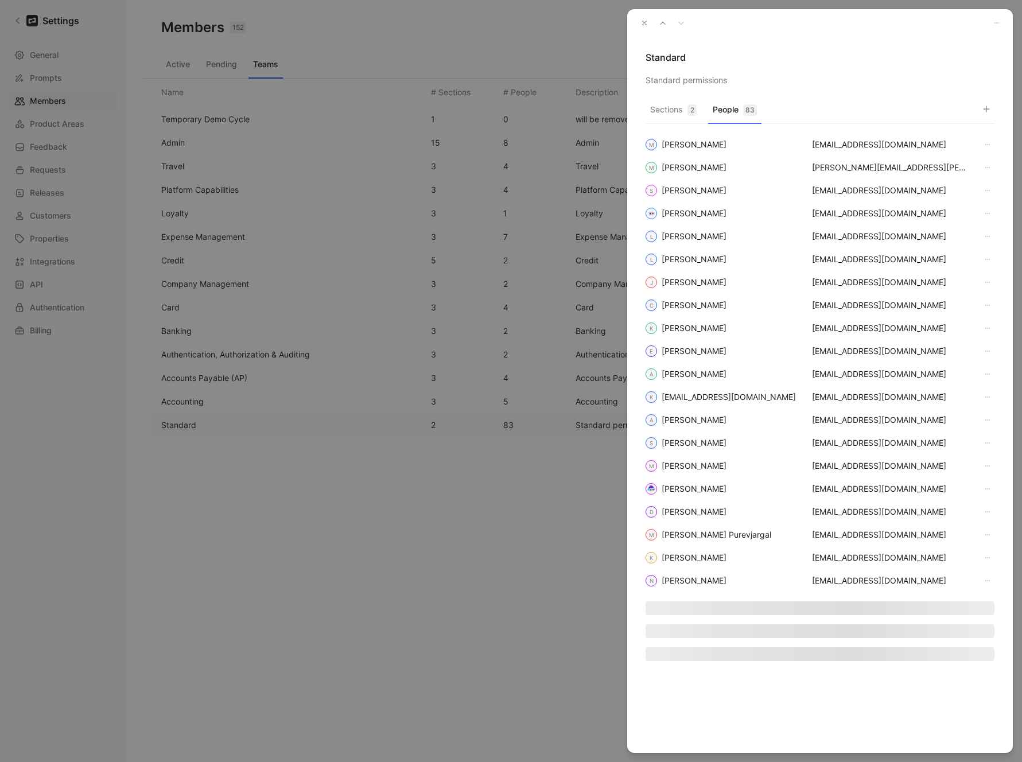
click at [986, 103] on button "button" at bounding box center [986, 109] width 16 height 16
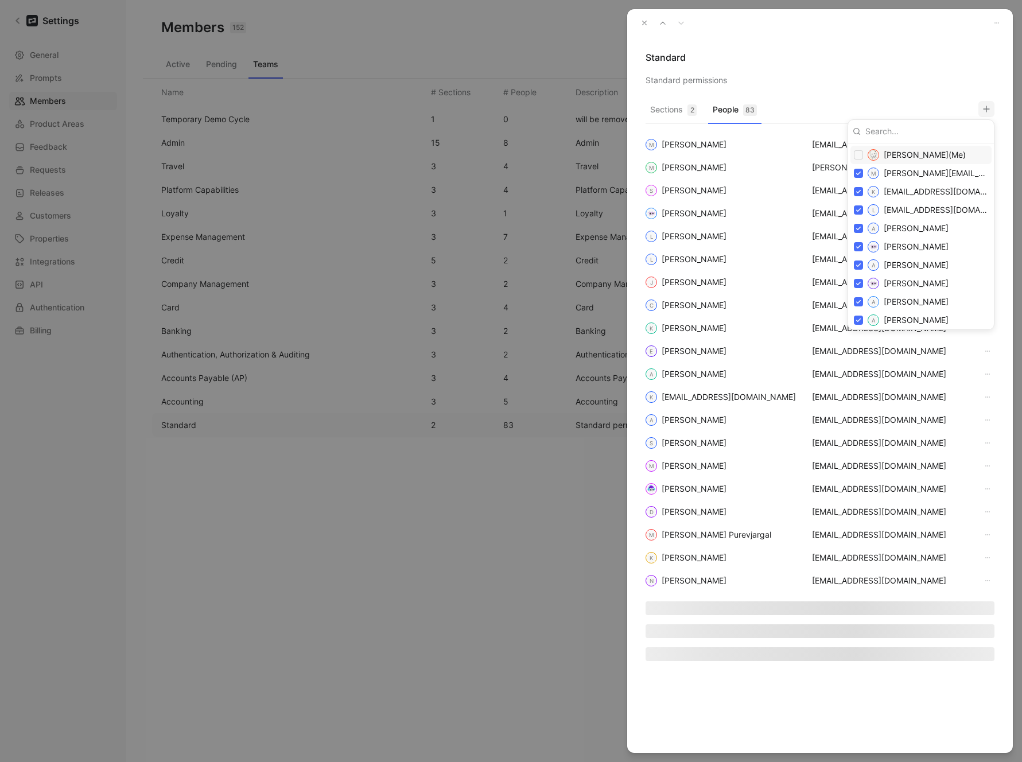
paste input "[EMAIL_ADDRESS][DOMAIN_NAME]"
type input "[EMAIL_ADDRESS][DOMAIN_NAME]"
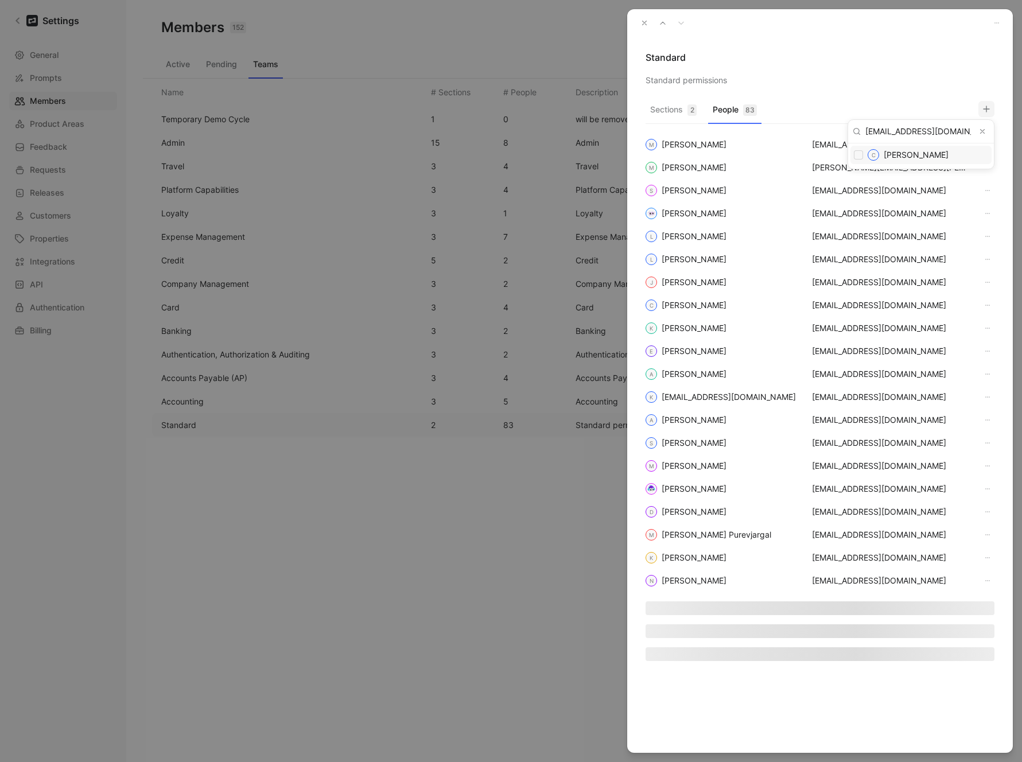
click at [857, 156] on input "checkbox" at bounding box center [858, 154] width 9 height 9
checkbox input "true"
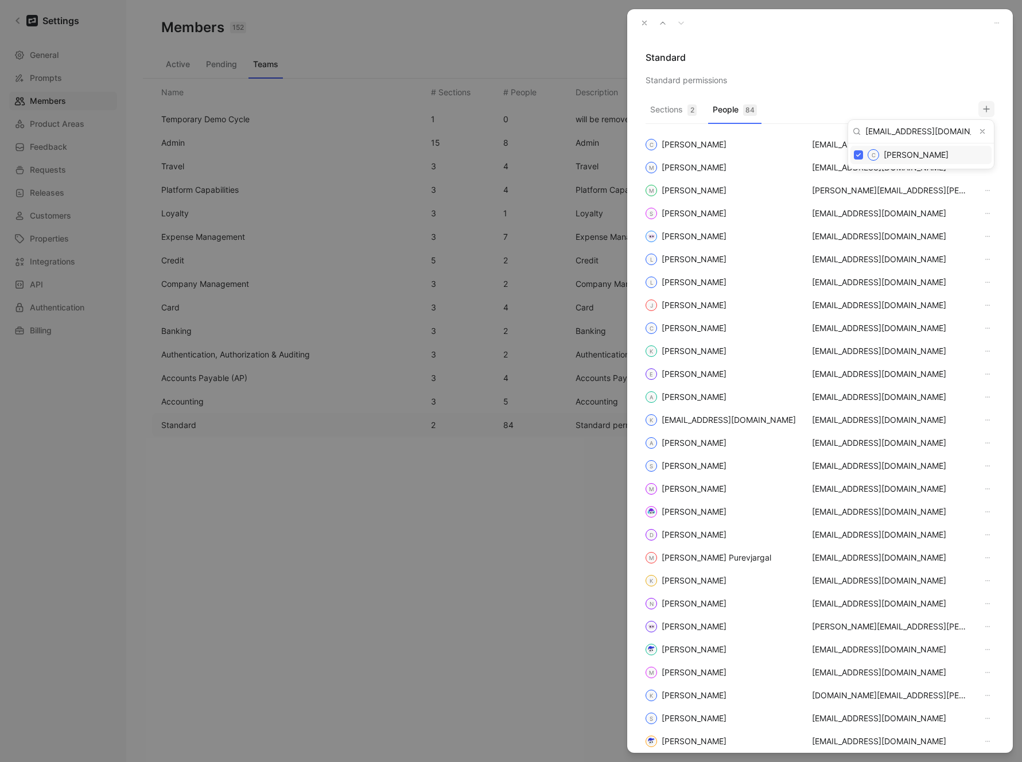
click at [785, 52] on div at bounding box center [511, 381] width 1022 height 762
click at [640, 20] on icon "button" at bounding box center [644, 23] width 8 height 8
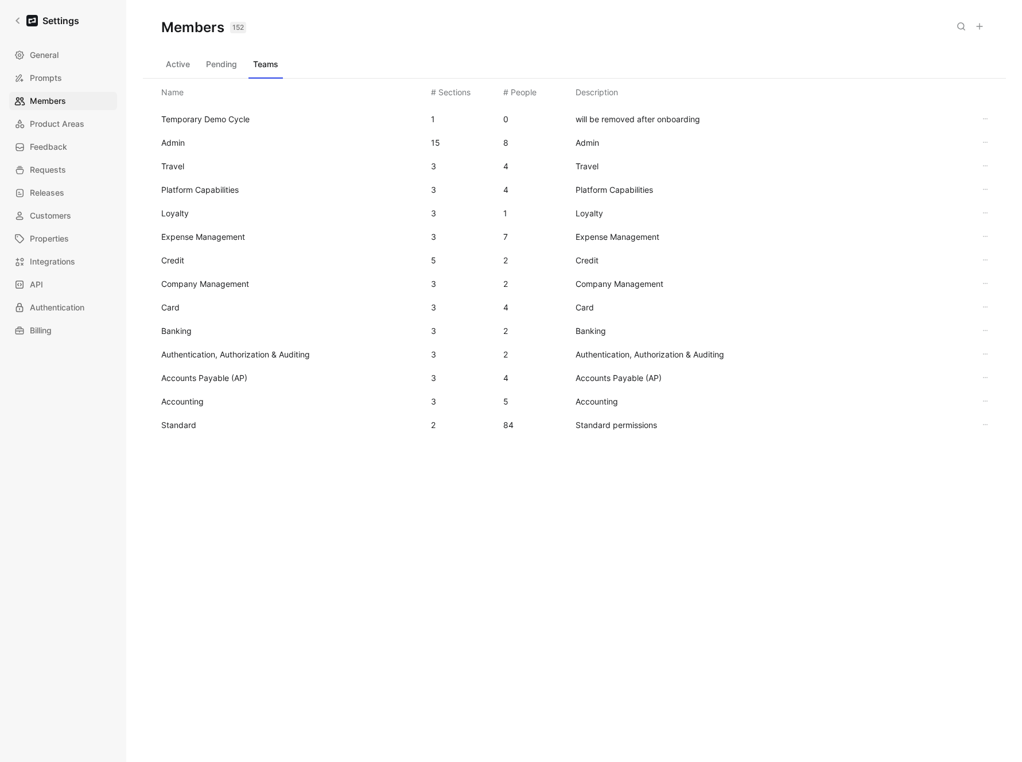
click at [212, 577] on div "Members 152 Saved Active Pending Teams Name # Sections # People Description Tem…" at bounding box center [574, 362] width 863 height 725
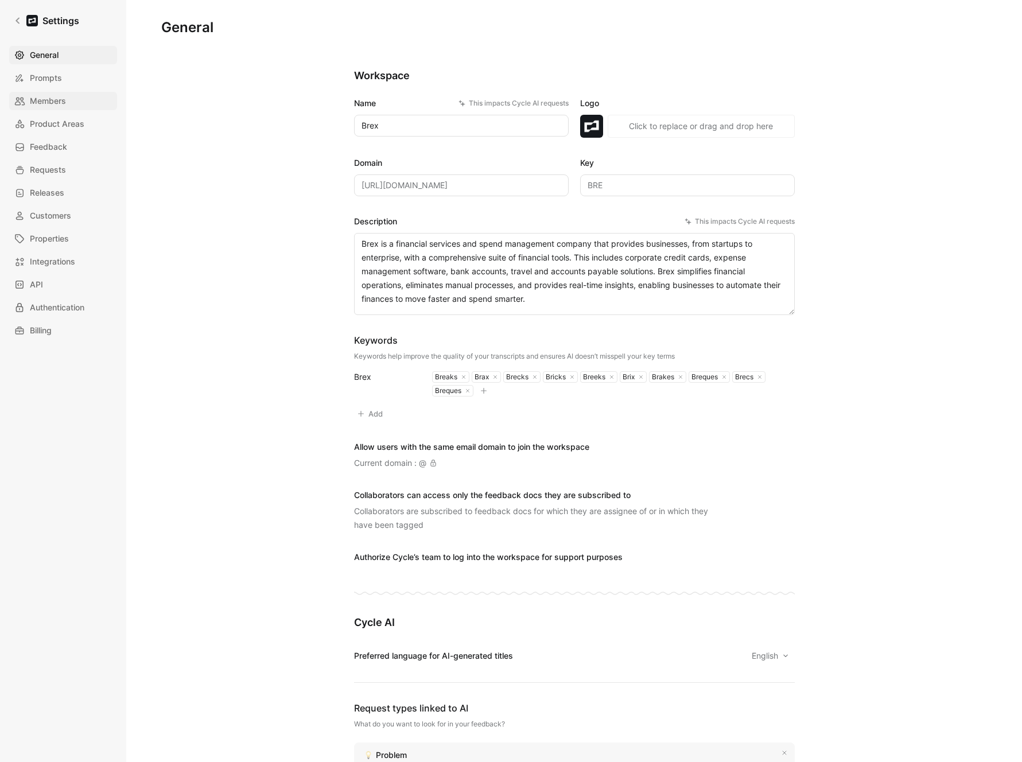
click at [42, 104] on span "Members" at bounding box center [48, 101] width 36 height 14
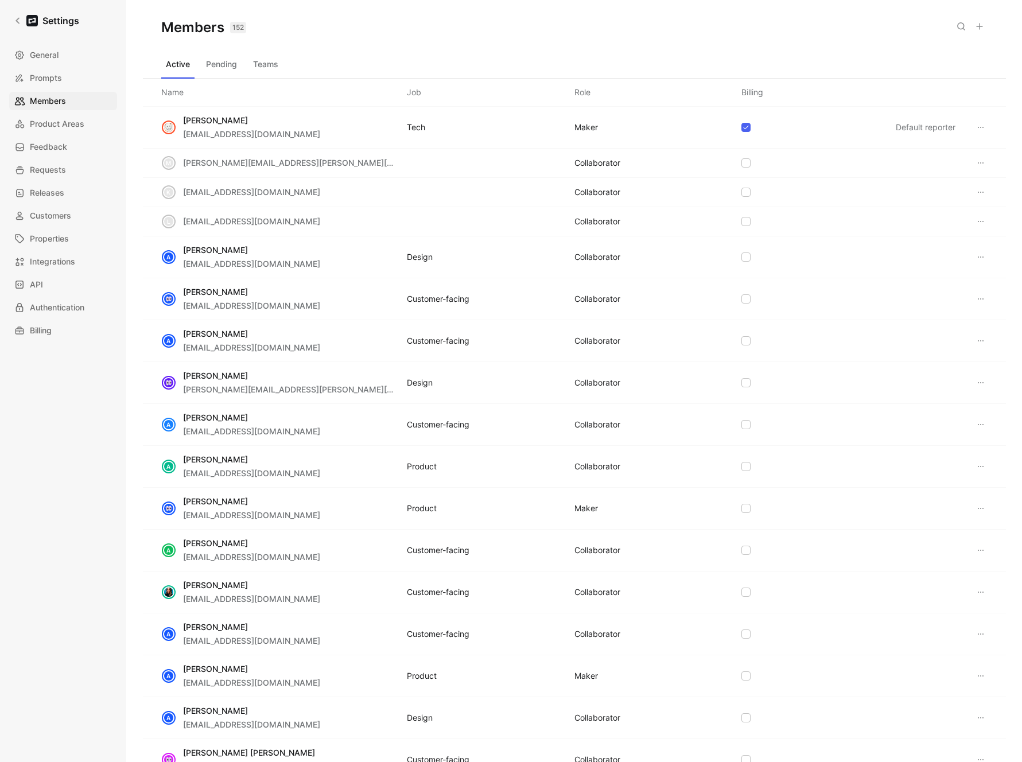
click at [272, 63] on button "Teams" at bounding box center [265, 64] width 34 height 18
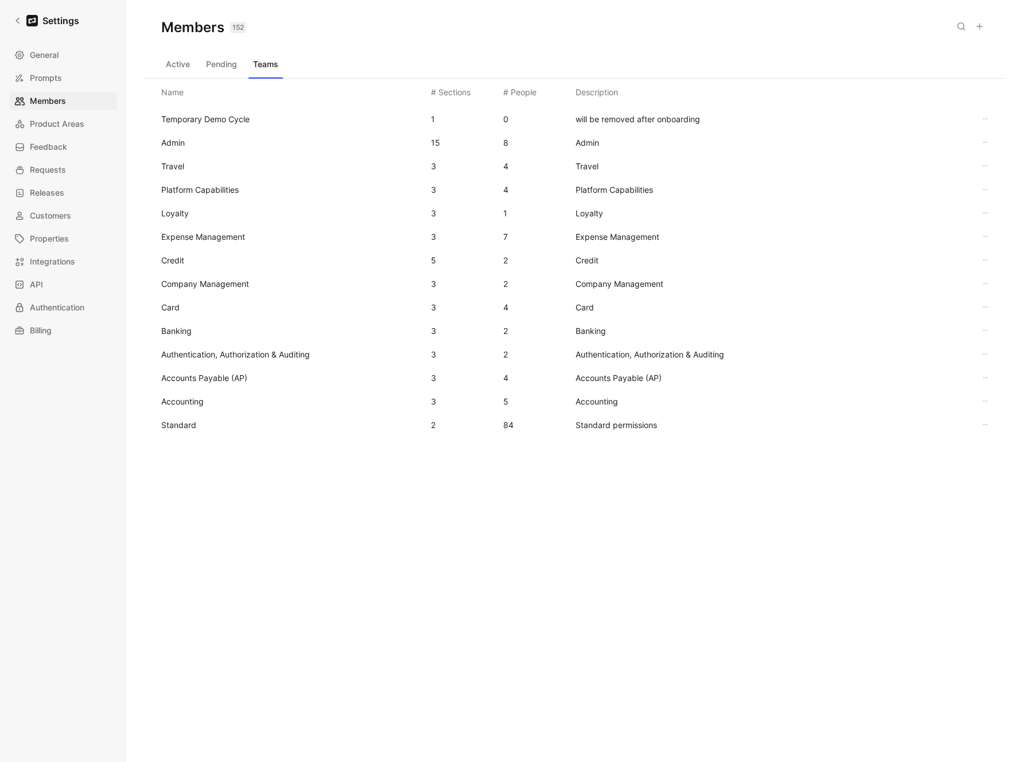
click at [184, 437] on div "Temporary Demo Cycle 1 0 will be removed after onboarding Admin 15 8 Admin Trav…" at bounding box center [574, 317] width 863 height 422
click at [185, 416] on div "Standard 2 84 Standard permissions" at bounding box center [574, 425] width 844 height 24
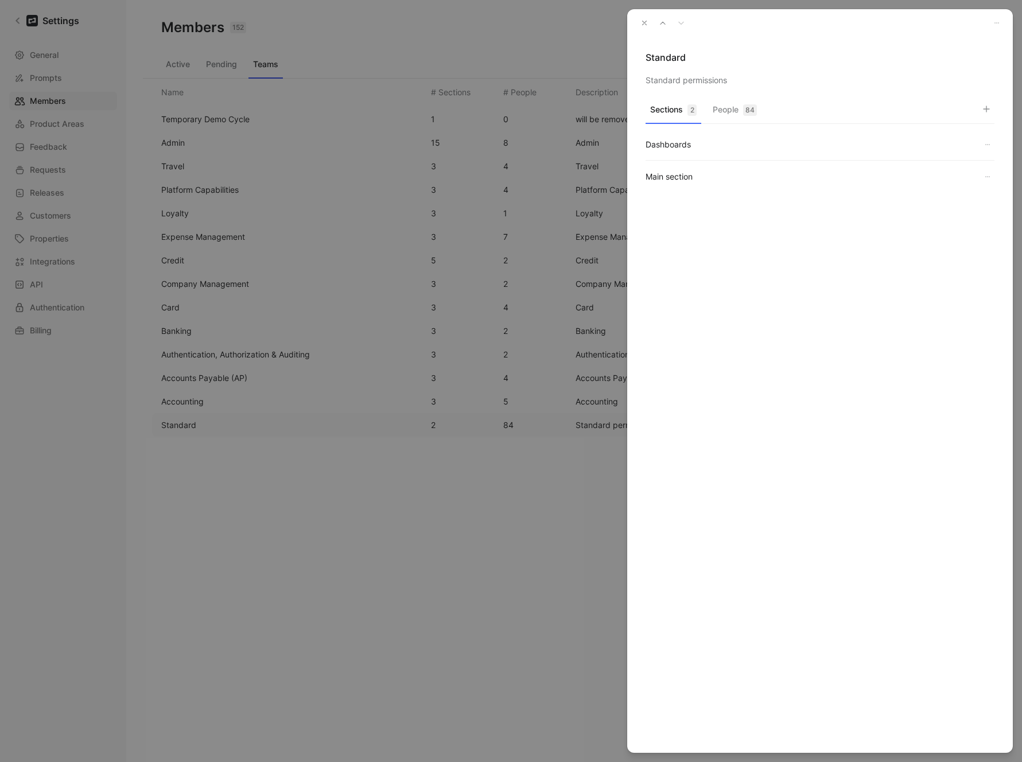
click at [742, 112] on button "People 84" at bounding box center [734, 113] width 53 height 22
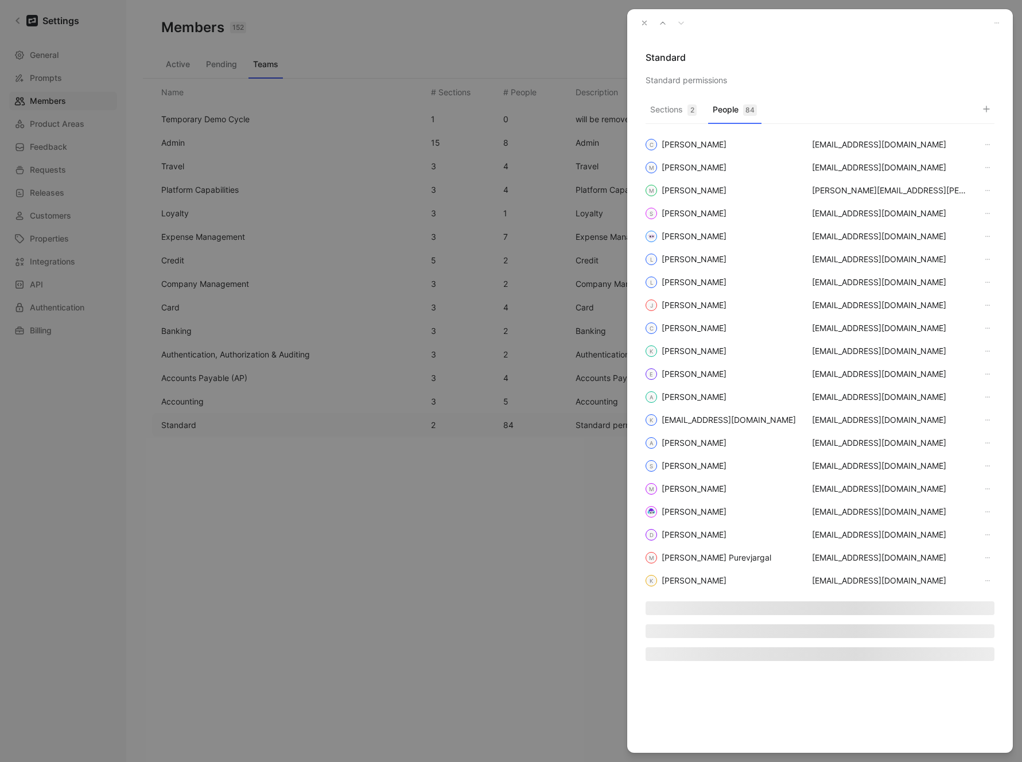
click at [980, 106] on button "button" at bounding box center [986, 109] width 16 height 16
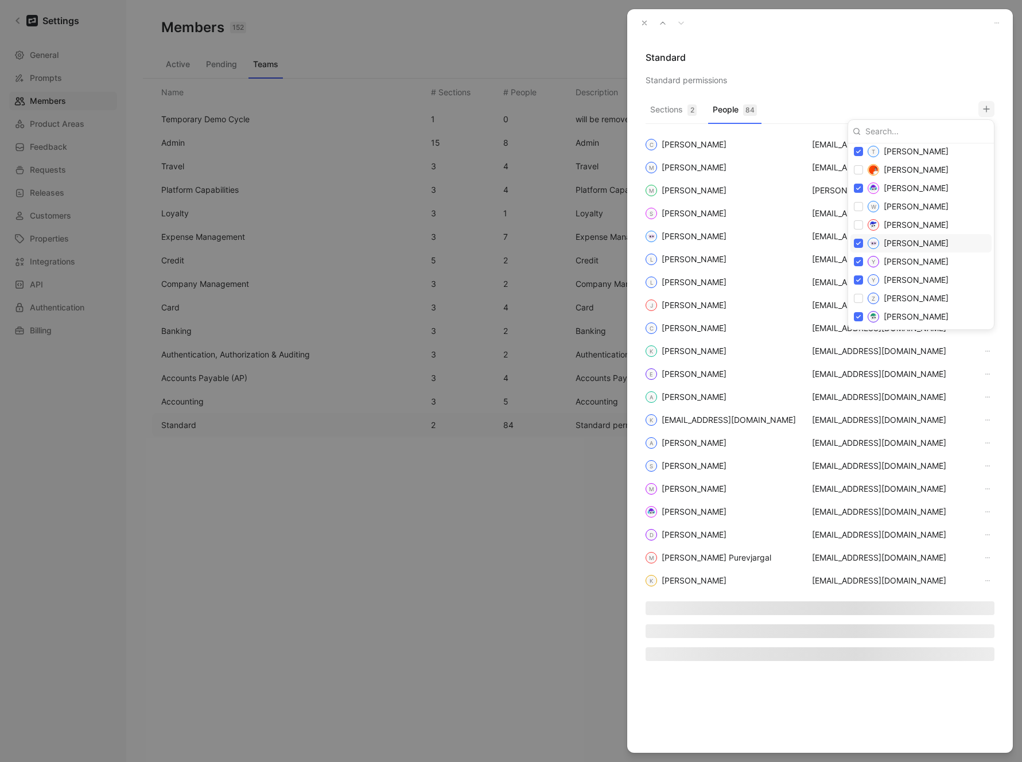
scroll to position [1804, 0]
click at [854, 78] on div at bounding box center [511, 381] width 1022 height 762
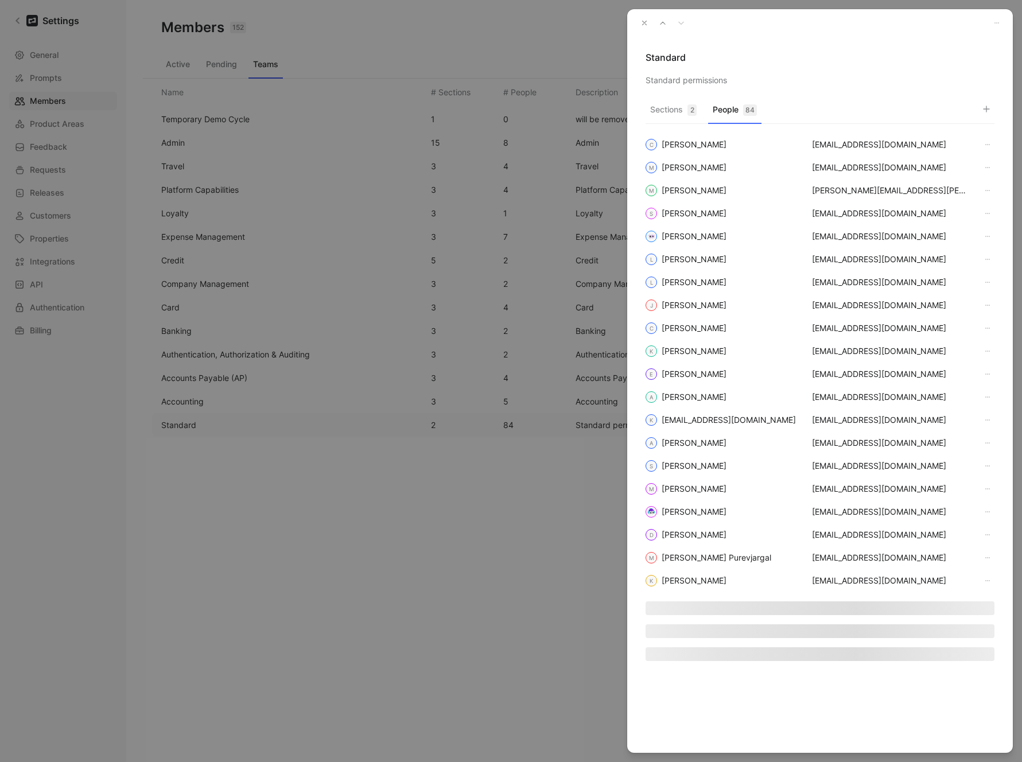
click at [636, 24] on button "button" at bounding box center [644, 23] width 16 height 16
